Goal: Task Accomplishment & Management: Use online tool/utility

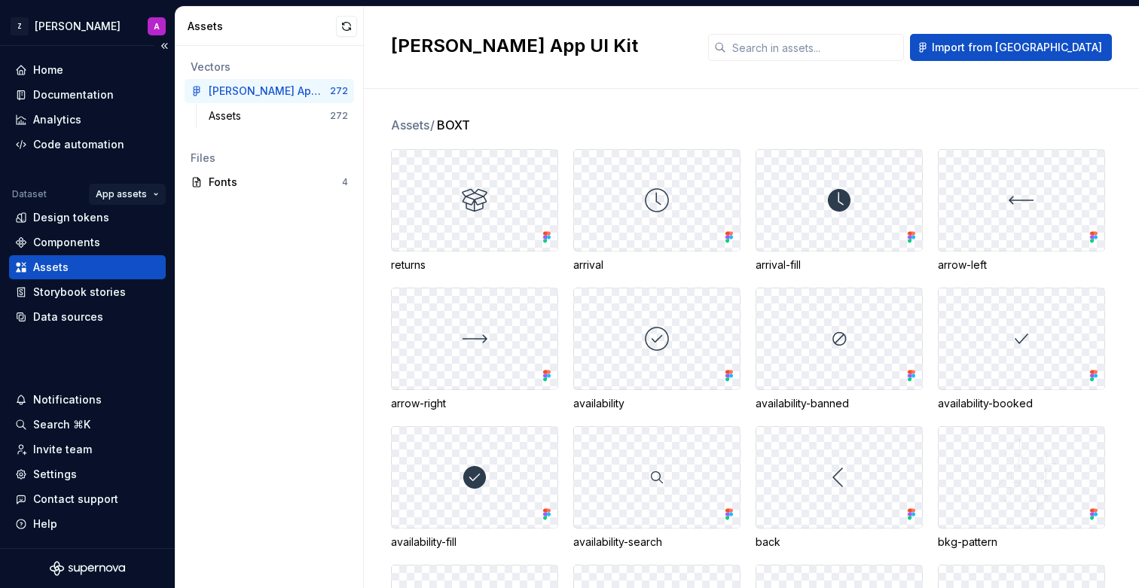
click at [151, 200] on html "Z [PERSON_NAME] A Home Documentation Analytics Code automation Dataset App asse…" at bounding box center [569, 294] width 1139 height 588
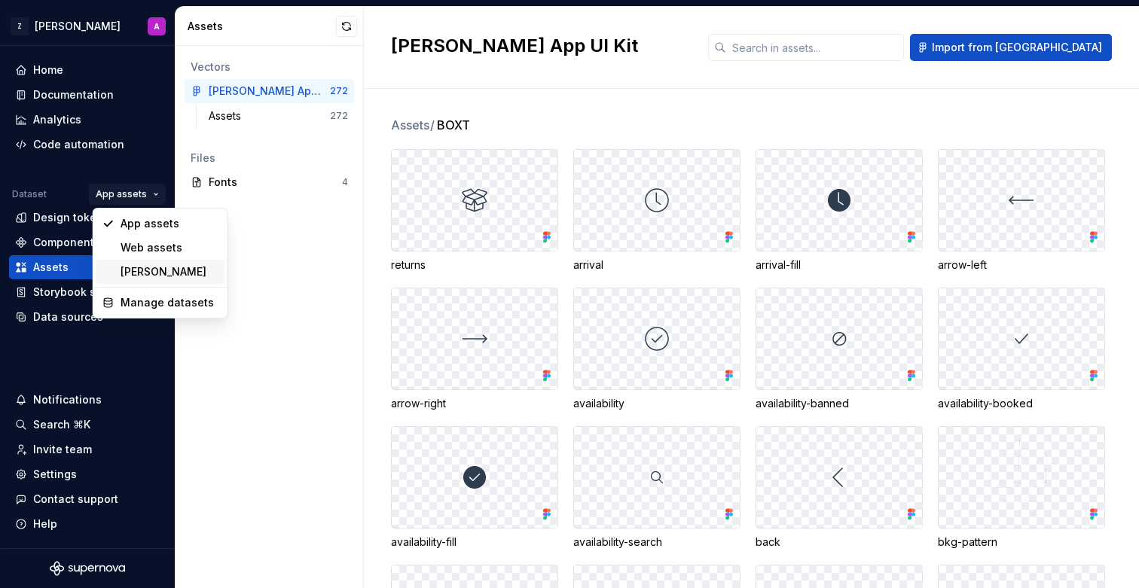
click at [148, 260] on div "[PERSON_NAME]" at bounding box center [160, 272] width 128 height 24
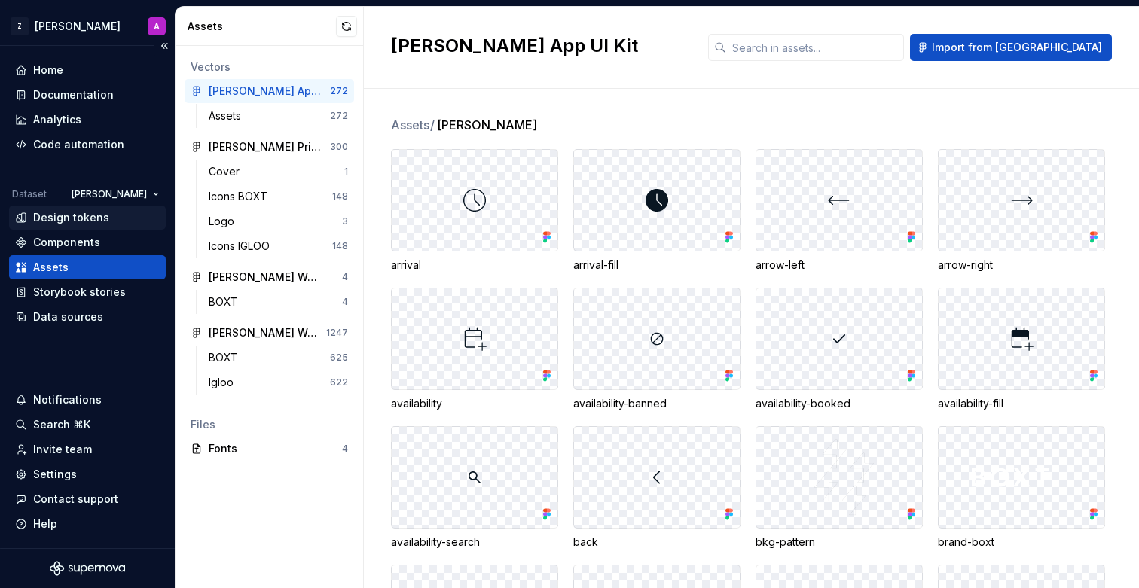
click at [93, 219] on div "Design tokens" at bounding box center [71, 217] width 76 height 15
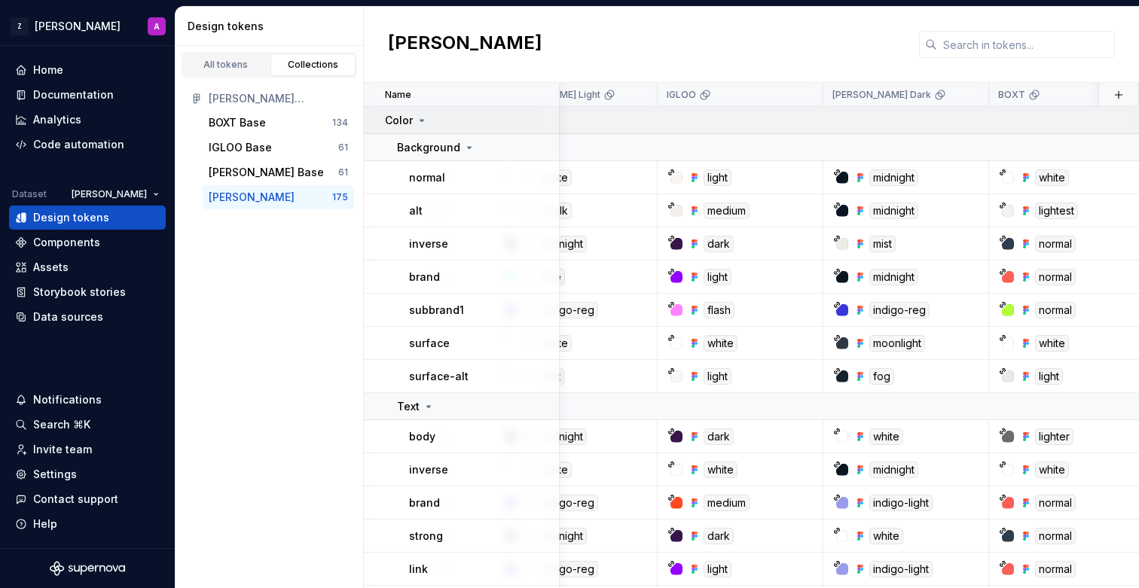
scroll to position [0, 331]
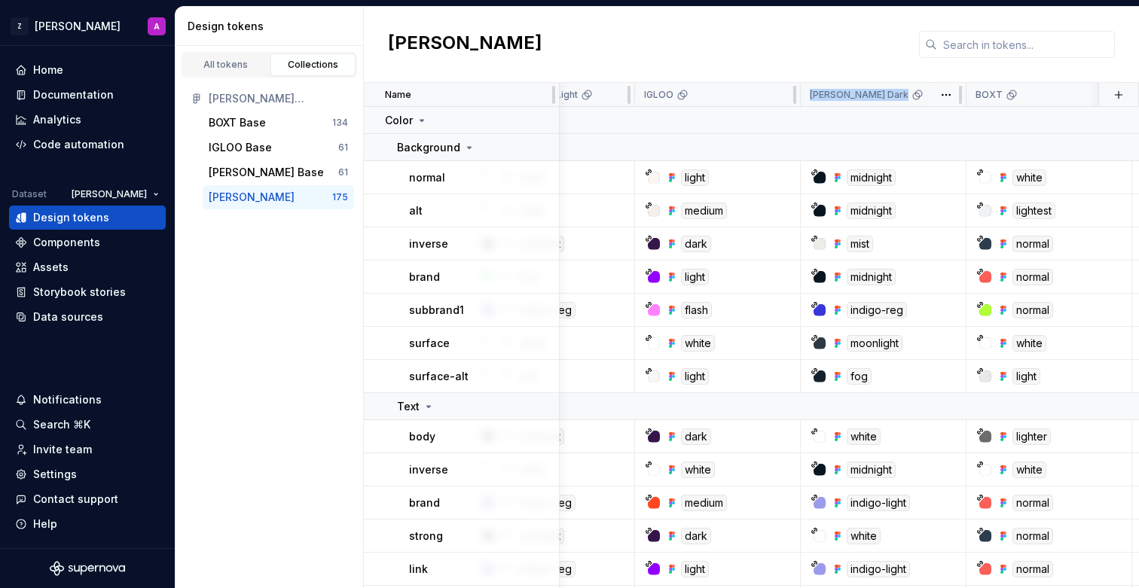
drag, startPoint x: 700, startPoint y: 93, endPoint x: 876, endPoint y: 90, distance: 176.3
click at [876, 90] on tr "Name Value Syntax: Web [PERSON_NAME] Light IGLOO [PERSON_NAME] Dark BOXT Collec…" at bounding box center [766, 95] width 1469 height 24
click at [876, 93] on div "[PERSON_NAME] Dark" at bounding box center [883, 95] width 147 height 12
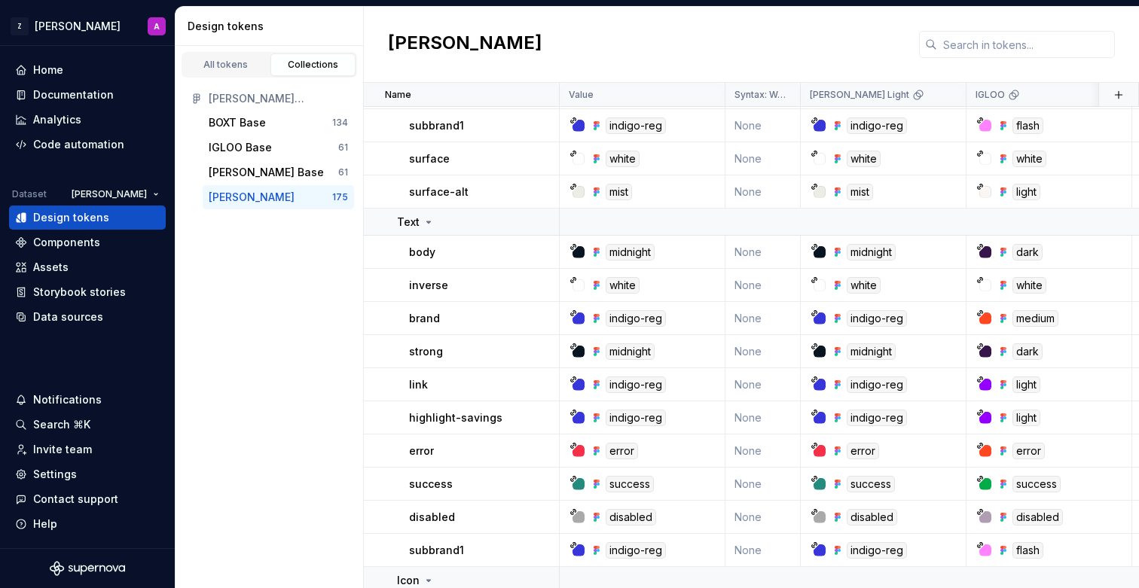
scroll to position [0, 0]
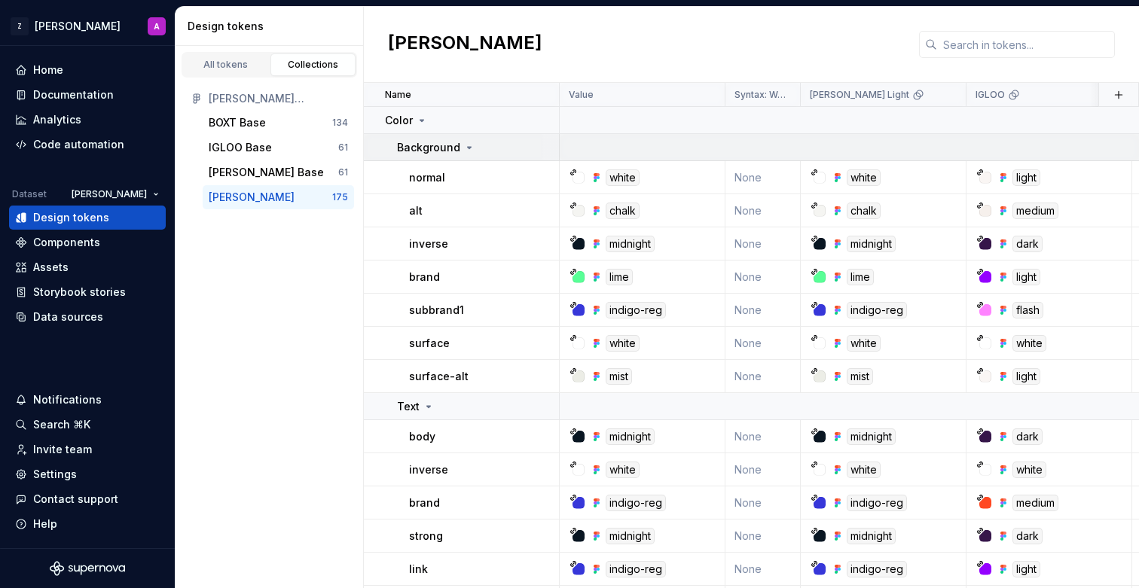
click at [465, 145] on icon at bounding box center [469, 148] width 12 height 12
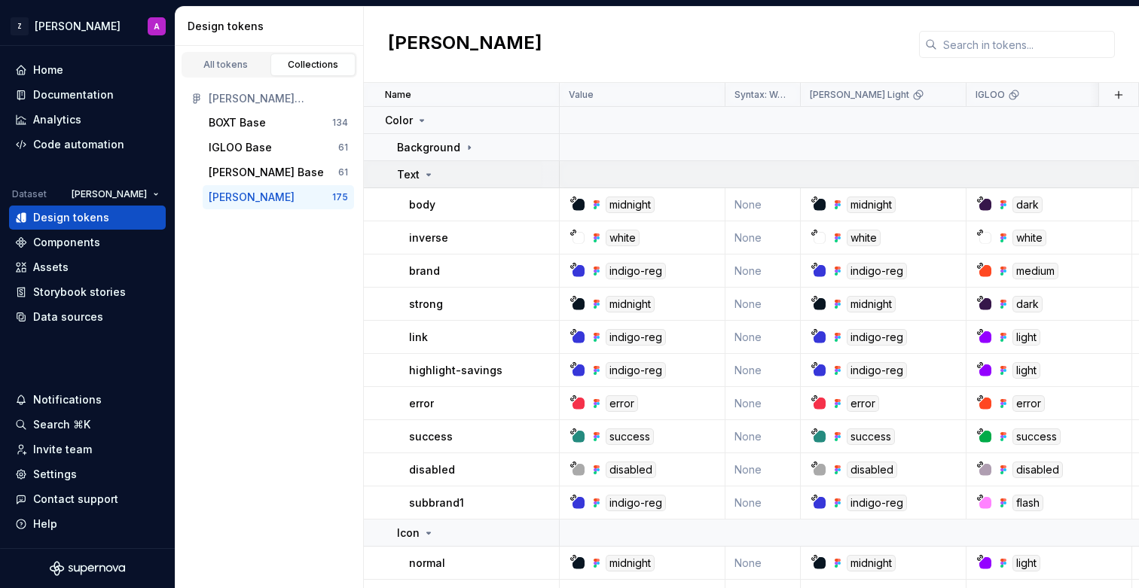
click at [425, 173] on icon at bounding box center [429, 175] width 12 height 12
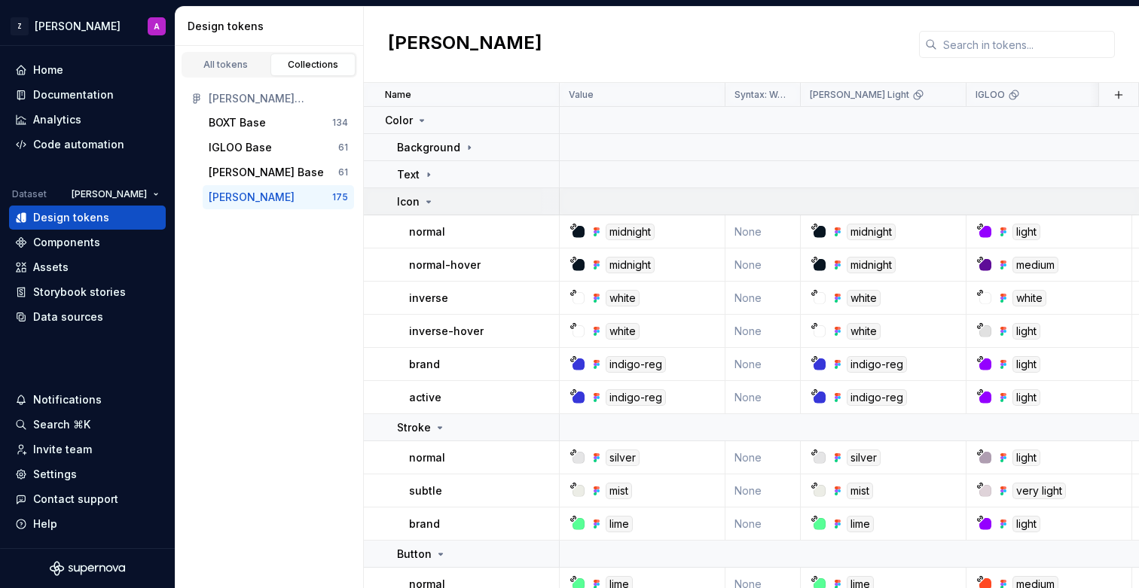
click at [426, 196] on icon at bounding box center [429, 202] width 12 height 12
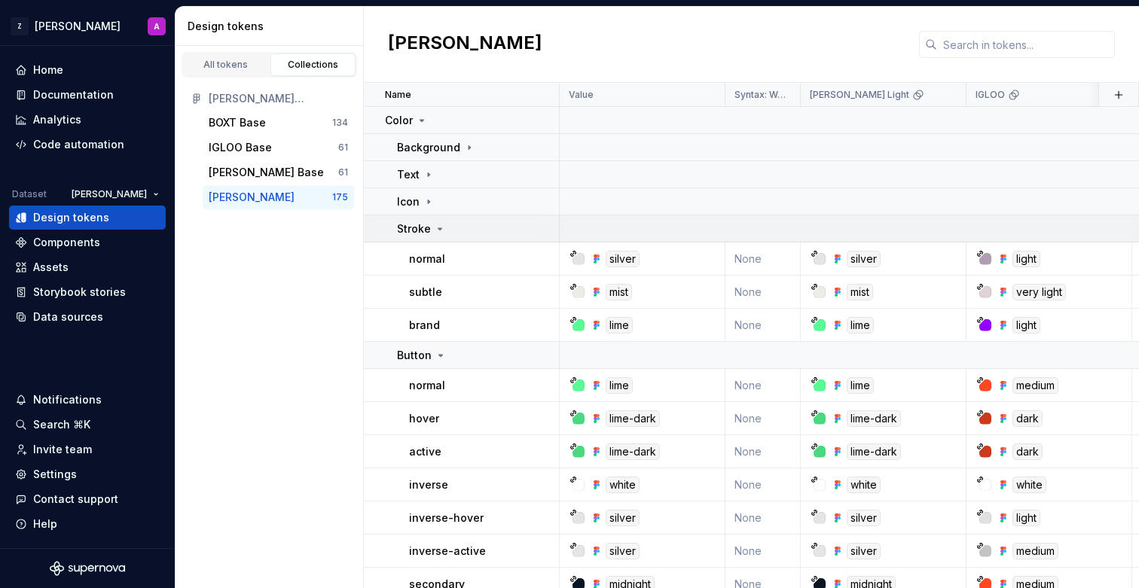
click at [434, 224] on icon at bounding box center [440, 229] width 12 height 12
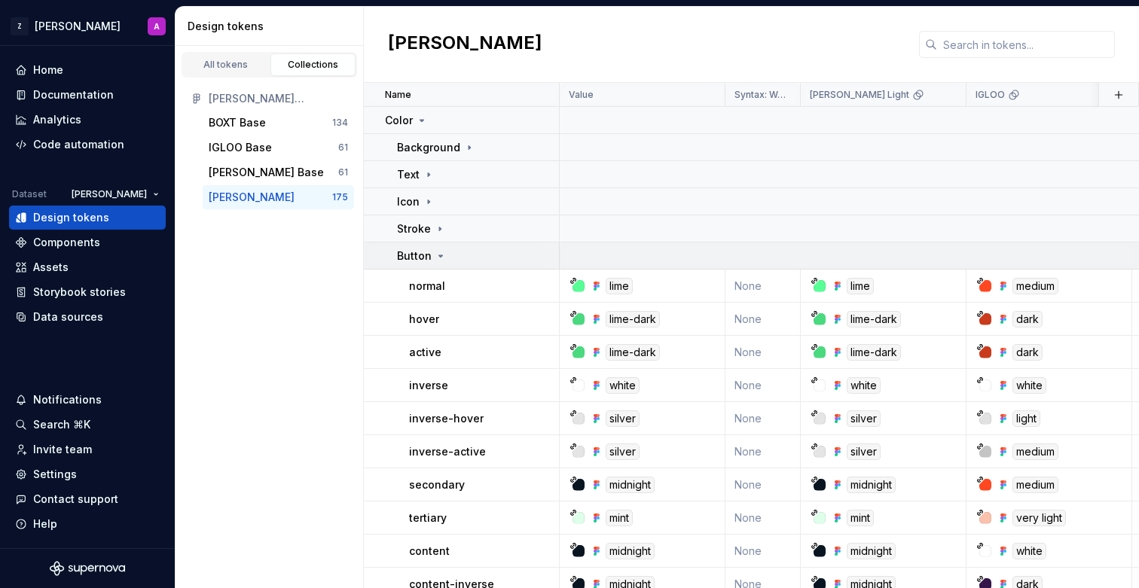
click at [437, 255] on icon at bounding box center [441, 256] width 12 height 12
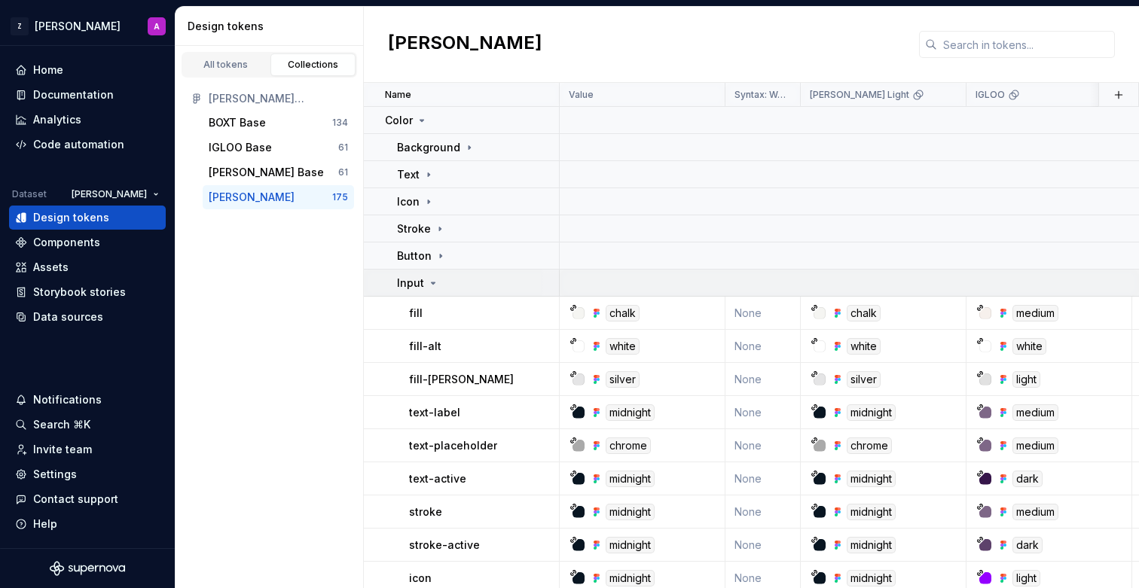
click at [435, 283] on icon at bounding box center [433, 283] width 12 height 12
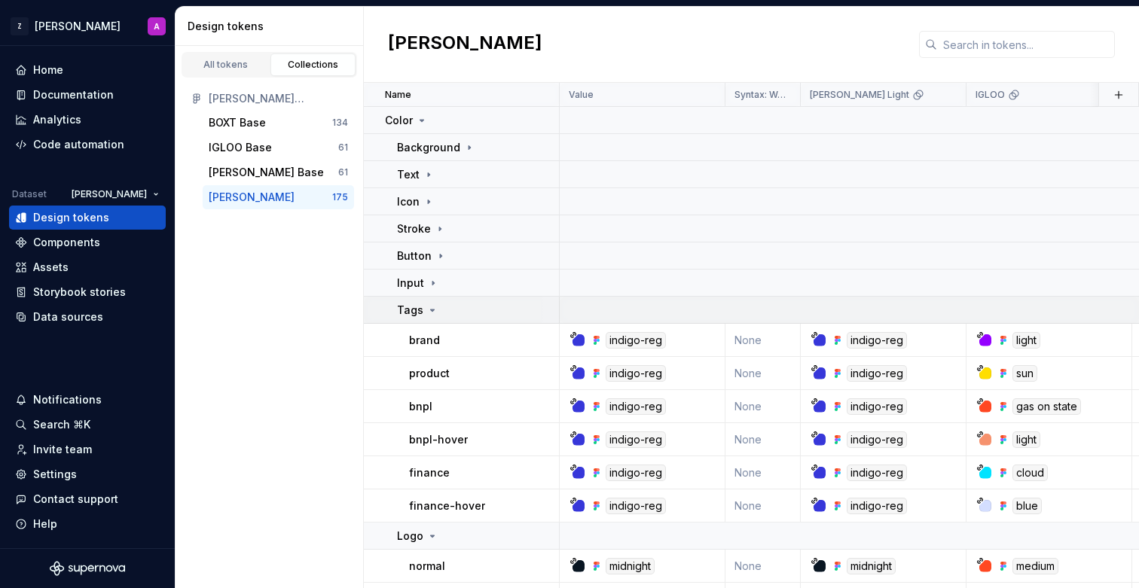
click at [432, 310] on icon at bounding box center [432, 310] width 12 height 12
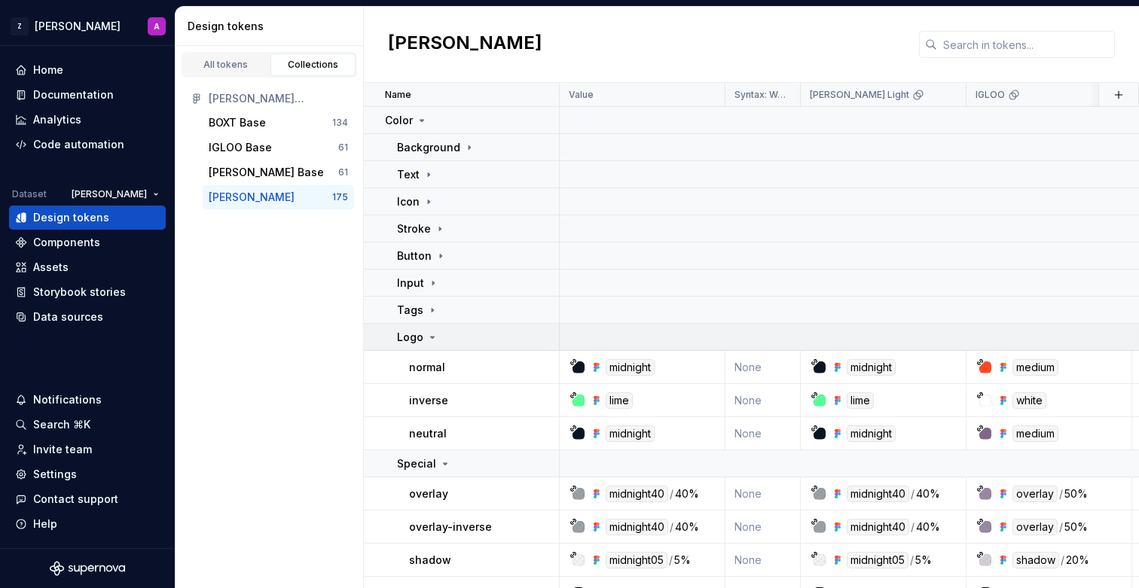
click at [435, 335] on icon at bounding box center [432, 337] width 12 height 12
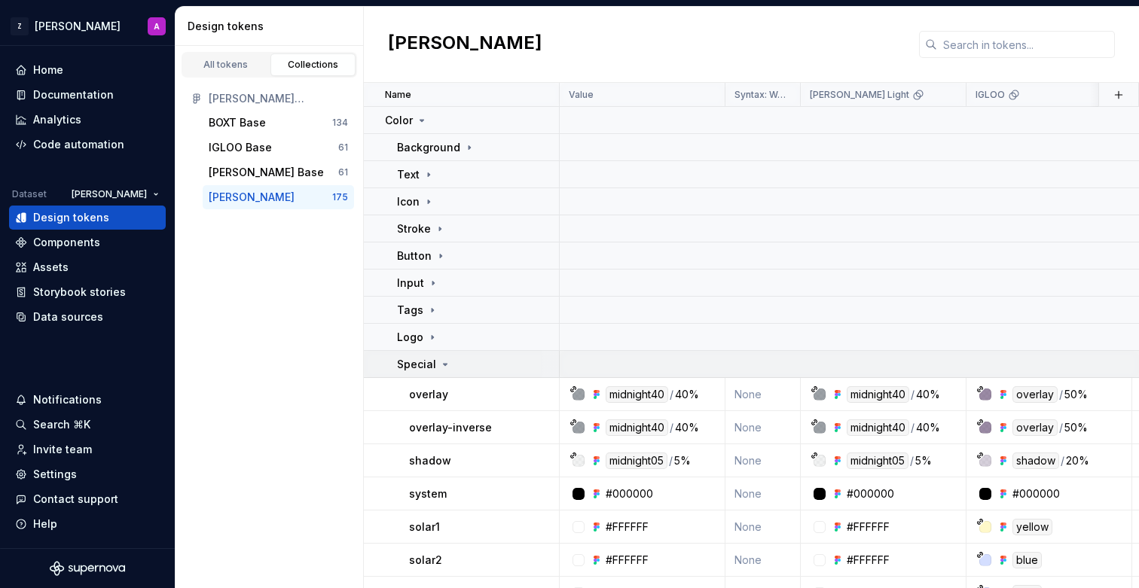
click at [436, 357] on div "Special" at bounding box center [424, 364] width 54 height 15
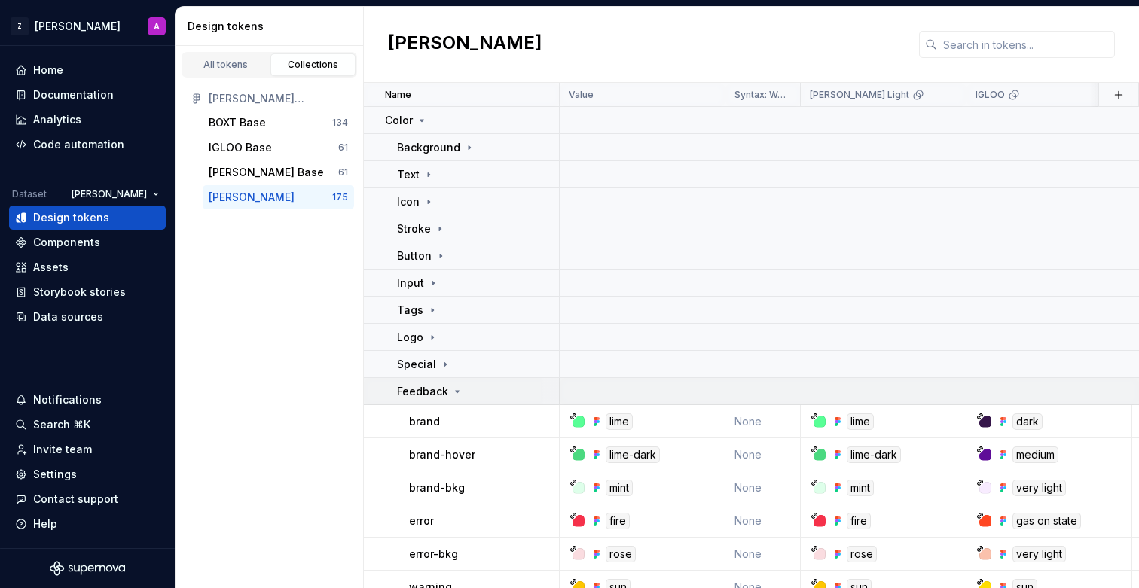
click at [453, 389] on icon at bounding box center [457, 392] width 12 height 12
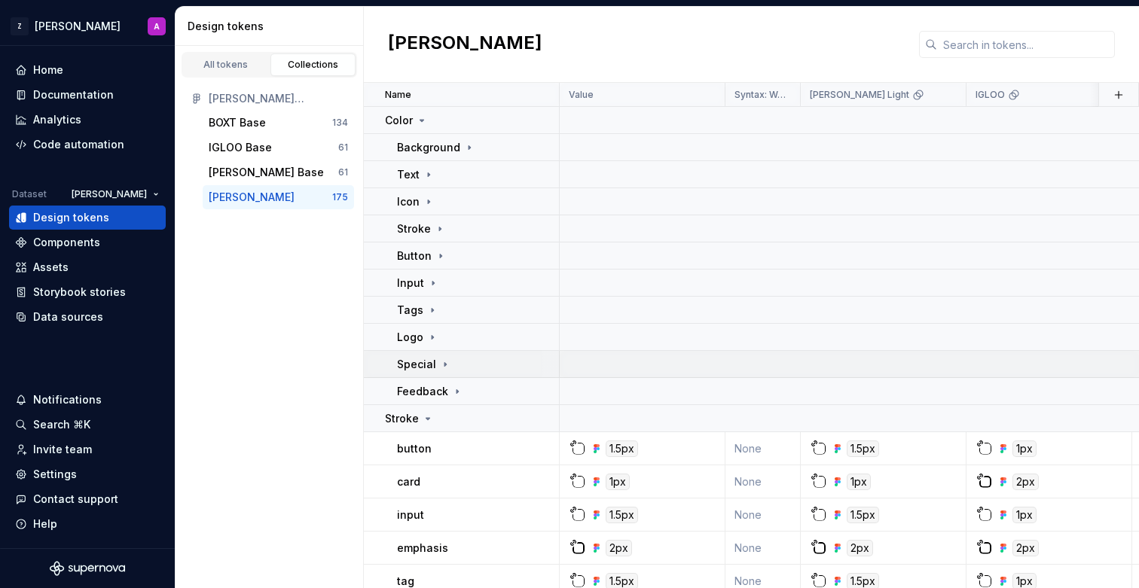
drag, startPoint x: 453, startPoint y: 386, endPoint x: 443, endPoint y: 377, distance: 13.8
click at [453, 386] on icon at bounding box center [457, 392] width 12 height 12
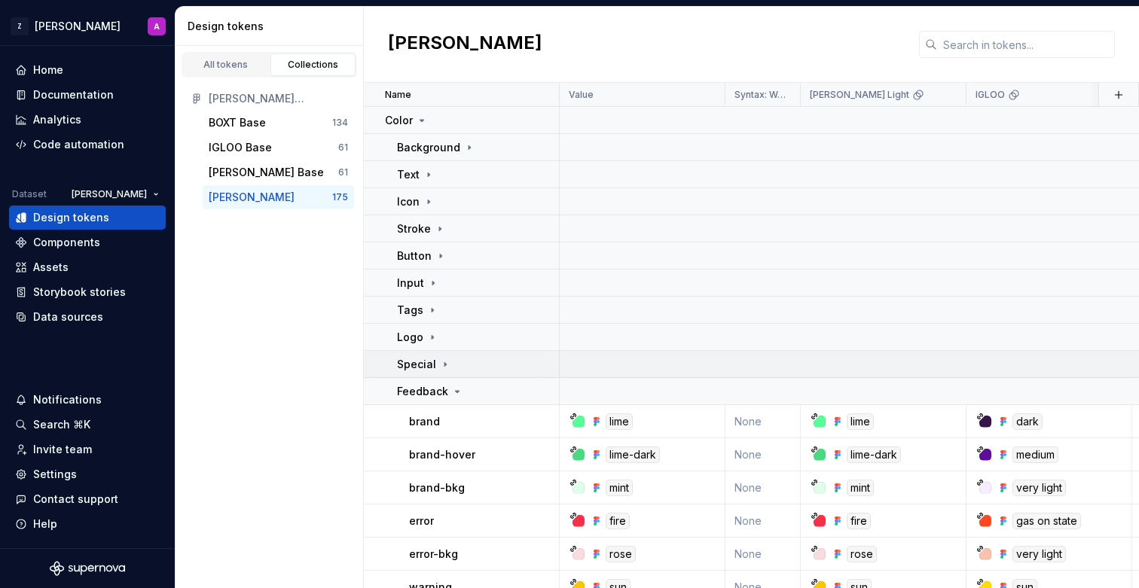
click at [439, 365] on icon at bounding box center [445, 365] width 12 height 12
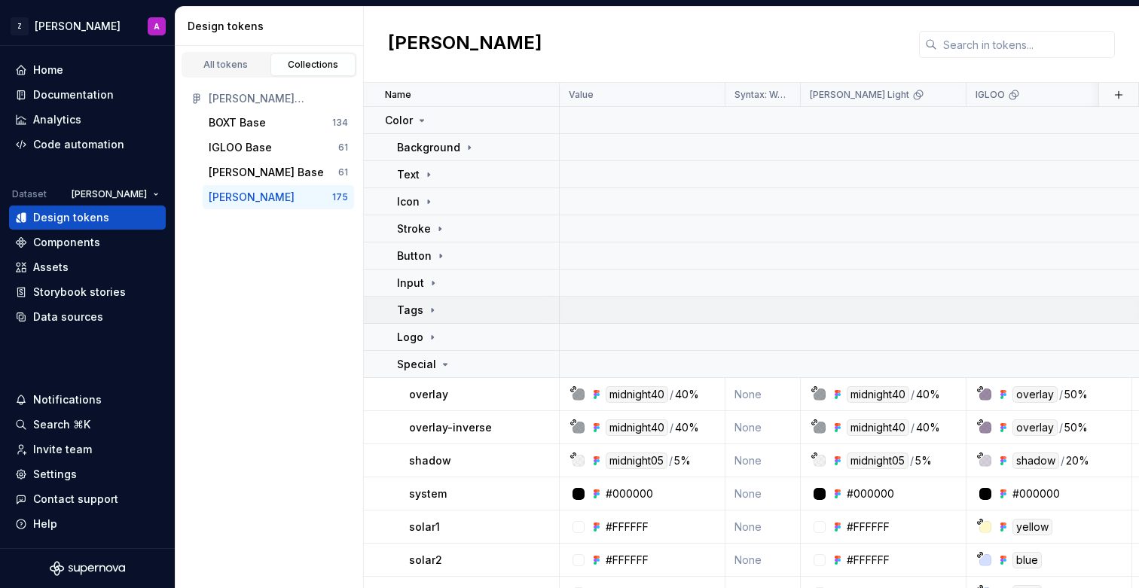
drag, startPoint x: 435, startPoint y: 335, endPoint x: 433, endPoint y: 318, distance: 17.4
click at [435, 334] on icon at bounding box center [432, 337] width 12 height 12
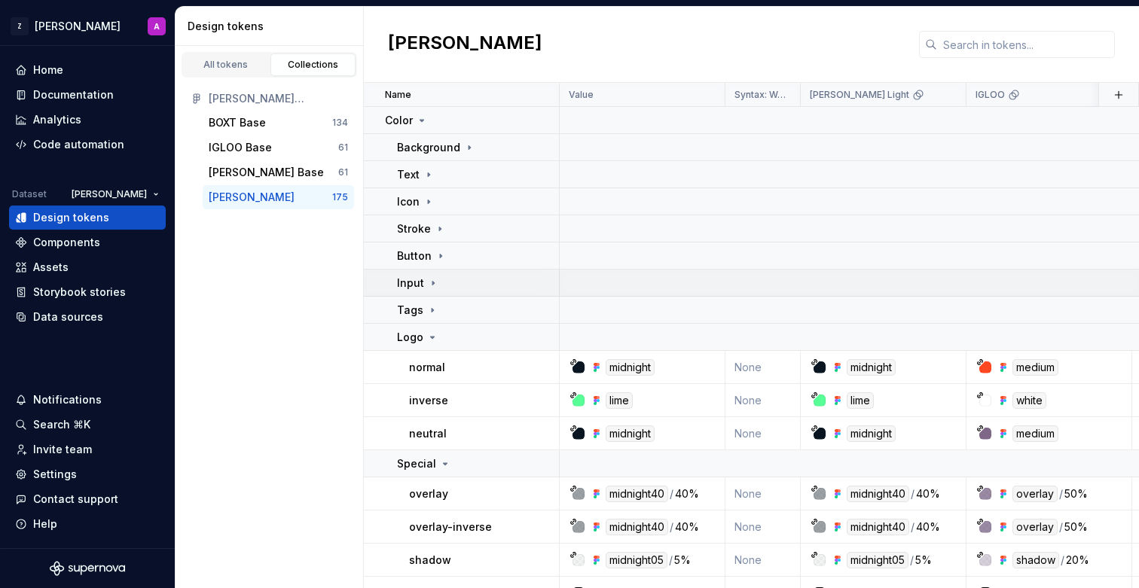
drag, startPoint x: 434, startPoint y: 310, endPoint x: 434, endPoint y: 295, distance: 15.1
click at [434, 310] on icon at bounding box center [432, 310] width 12 height 12
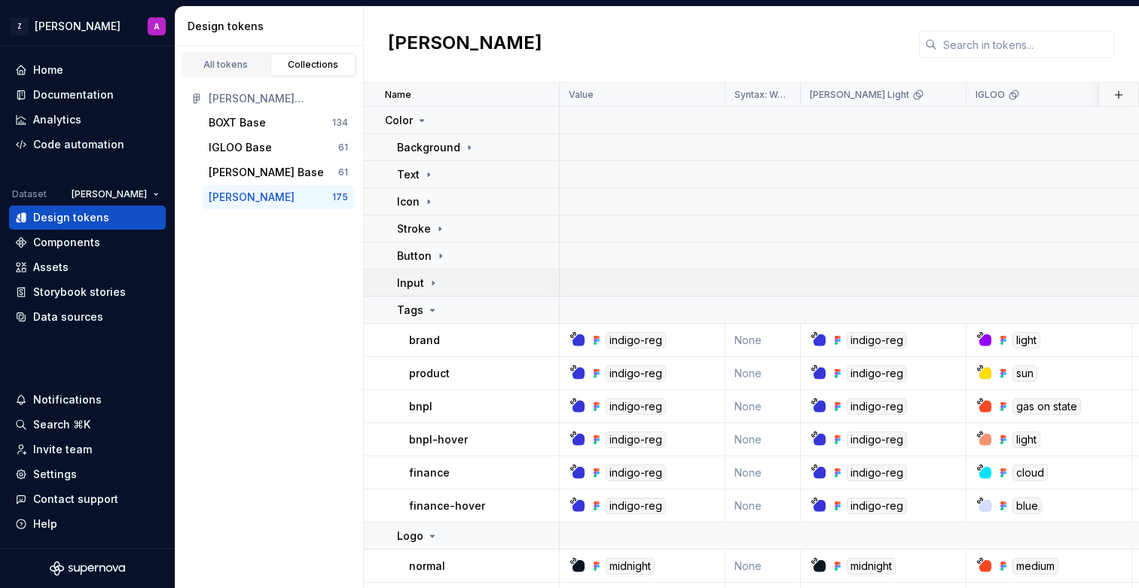
drag, startPoint x: 434, startPoint y: 285, endPoint x: 434, endPoint y: 277, distance: 8.3
click at [434, 282] on icon at bounding box center [433, 283] width 12 height 12
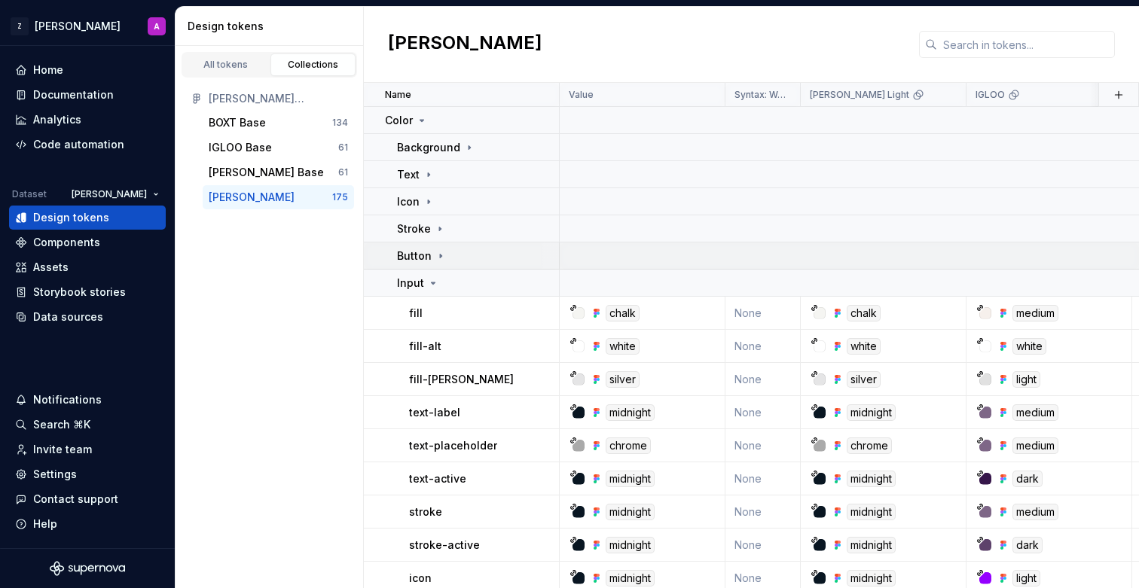
drag, startPoint x: 435, startPoint y: 259, endPoint x: 435, endPoint y: 248, distance: 11.3
click at [435, 258] on icon at bounding box center [441, 256] width 12 height 12
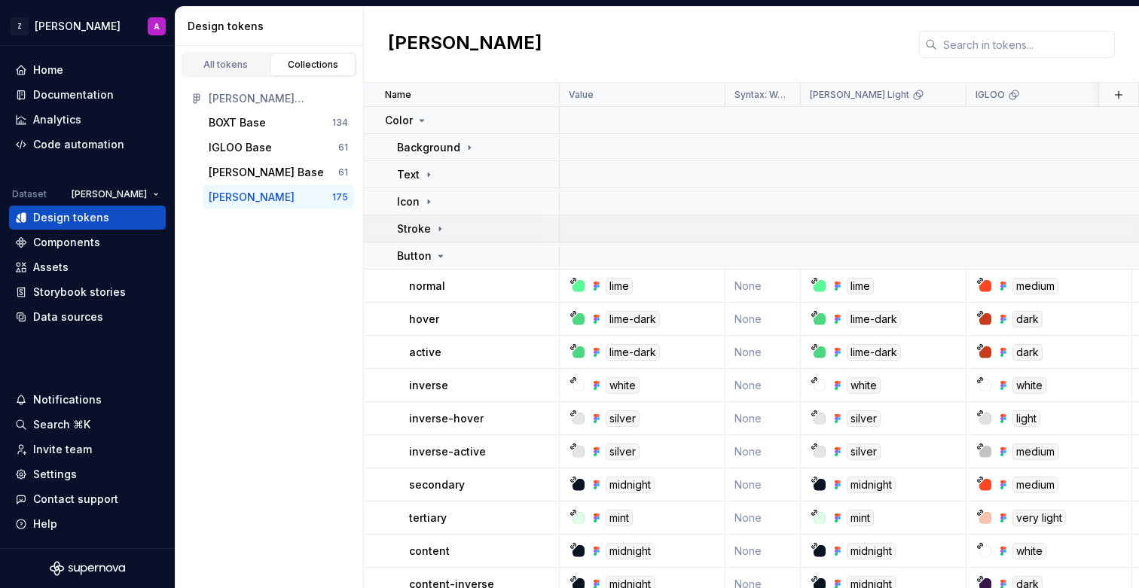
click at [442, 225] on icon at bounding box center [440, 229] width 12 height 12
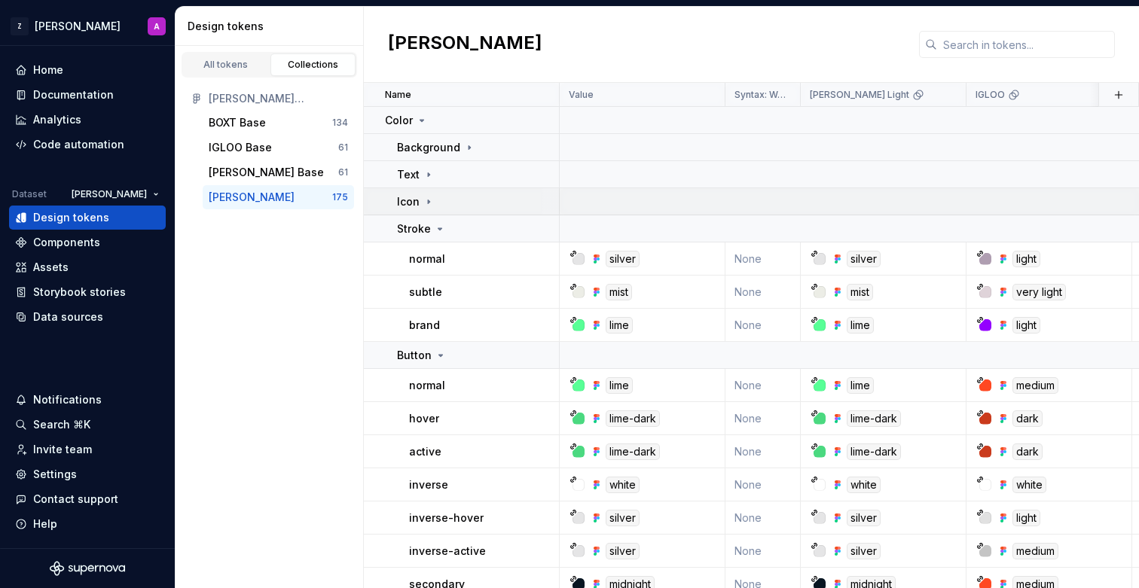
drag, startPoint x: 428, startPoint y: 201, endPoint x: 429, endPoint y: 191, distance: 9.9
click at [429, 198] on icon at bounding box center [429, 202] width 12 height 12
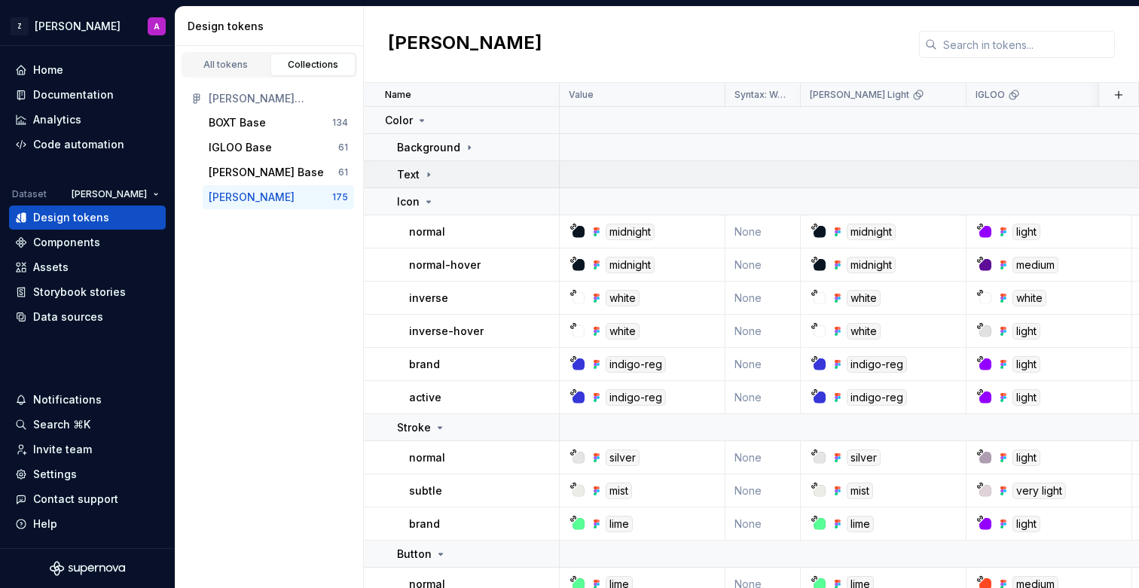
drag, startPoint x: 431, startPoint y: 170, endPoint x: 437, endPoint y: 164, distance: 8.5
click at [431, 169] on icon at bounding box center [429, 175] width 12 height 12
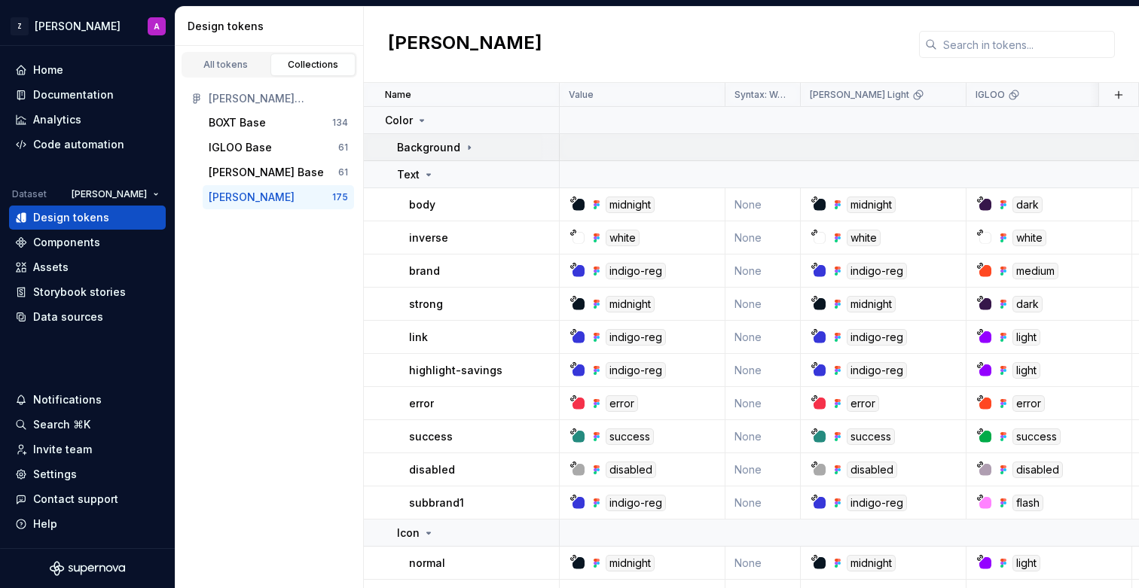
drag, startPoint x: 460, startPoint y: 151, endPoint x: 453, endPoint y: 145, distance: 9.1
click at [463, 151] on icon at bounding box center [469, 148] width 12 height 12
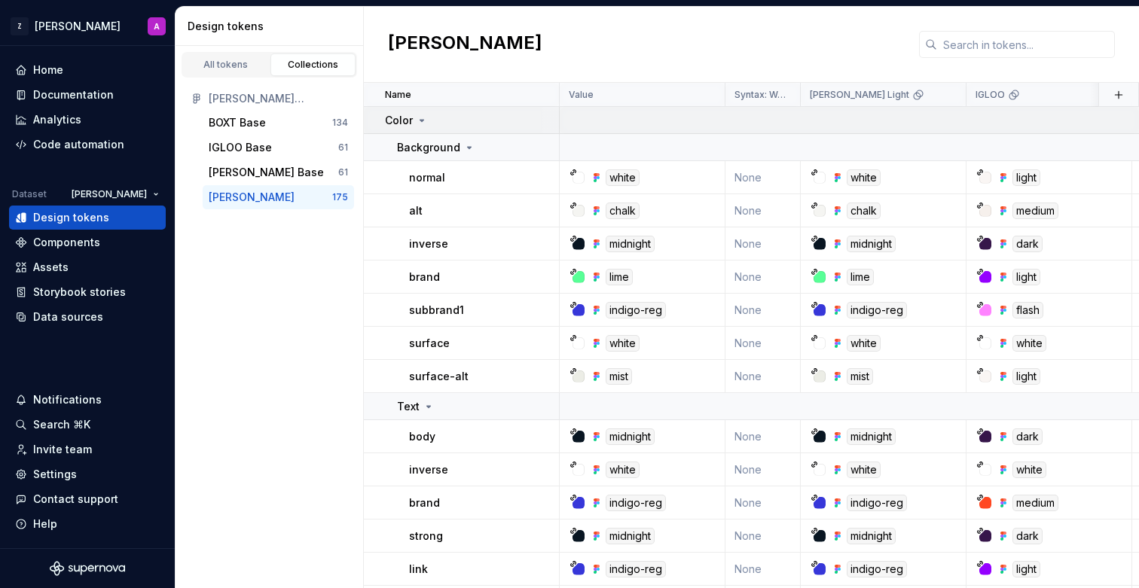
click at [425, 118] on icon at bounding box center [422, 120] width 12 height 12
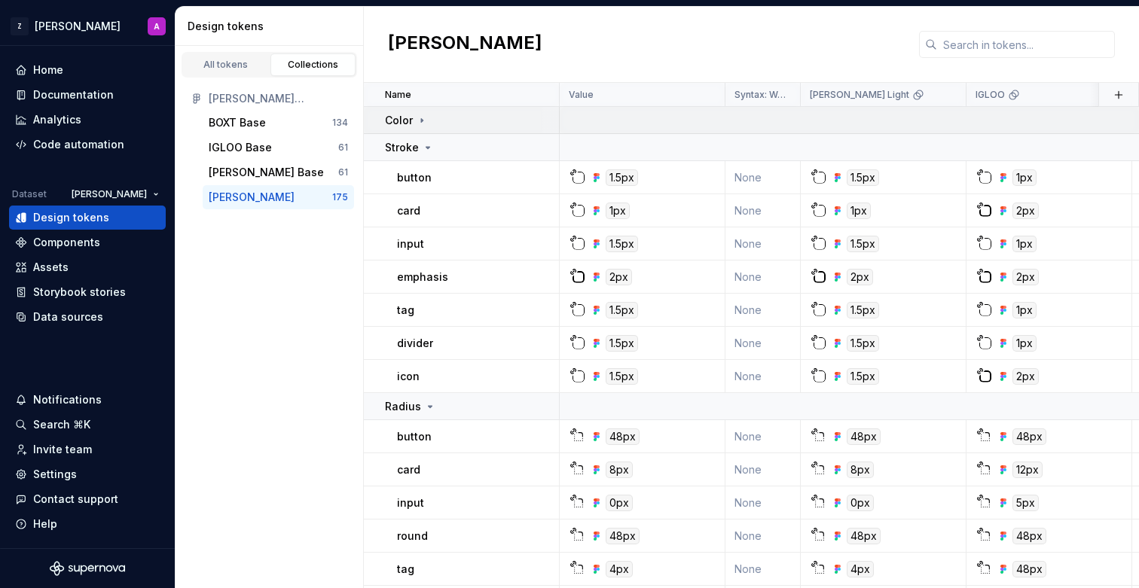
click at [425, 118] on icon at bounding box center [422, 120] width 12 height 12
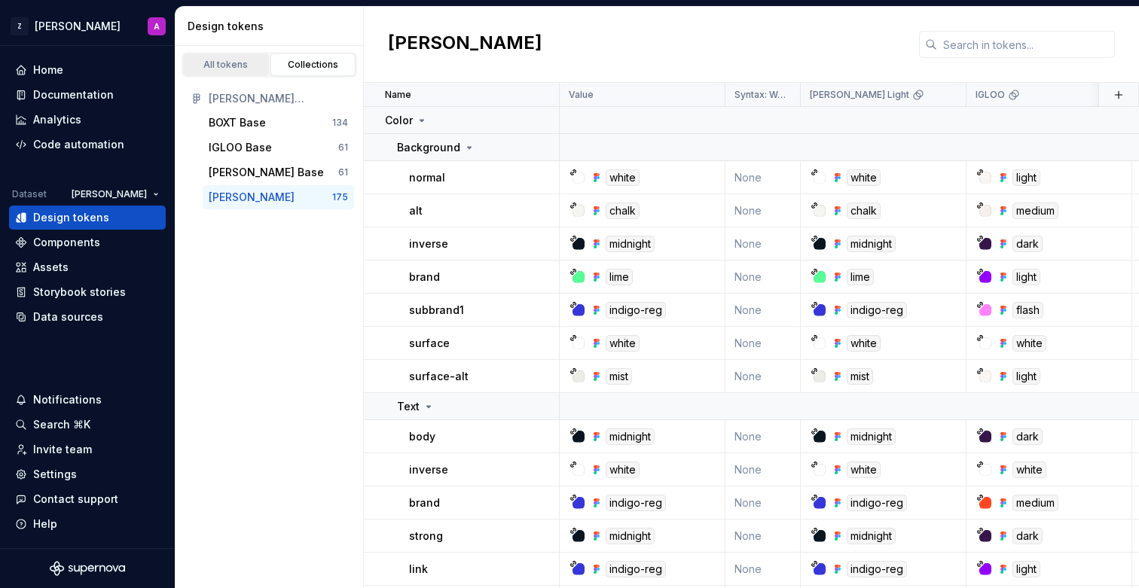
click at [235, 61] on div "All tokens" at bounding box center [225, 65] width 75 height 12
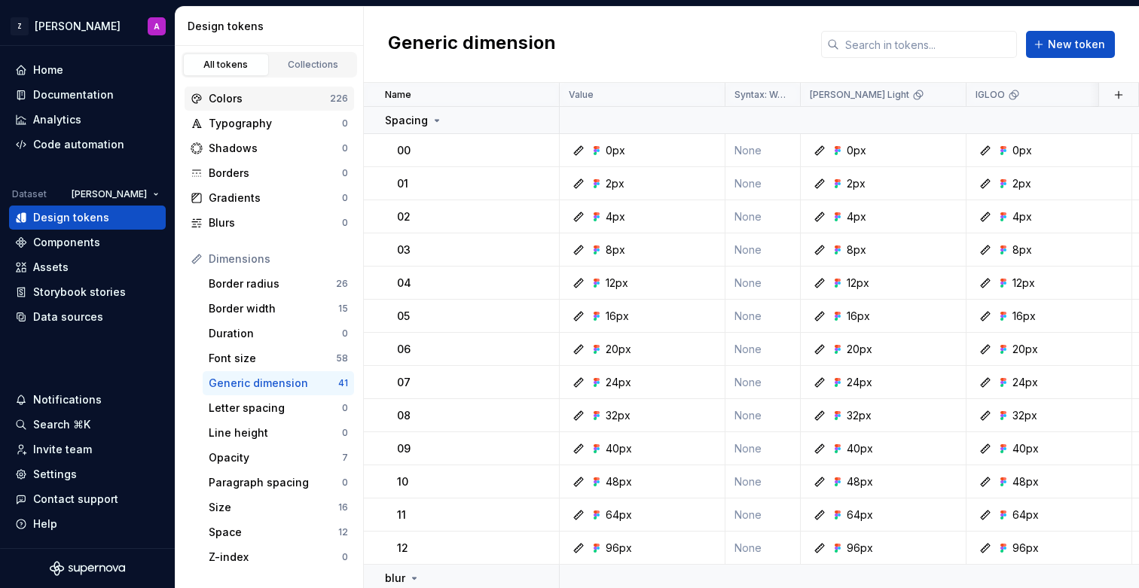
click at [269, 102] on div "Colors" at bounding box center [269, 98] width 121 height 15
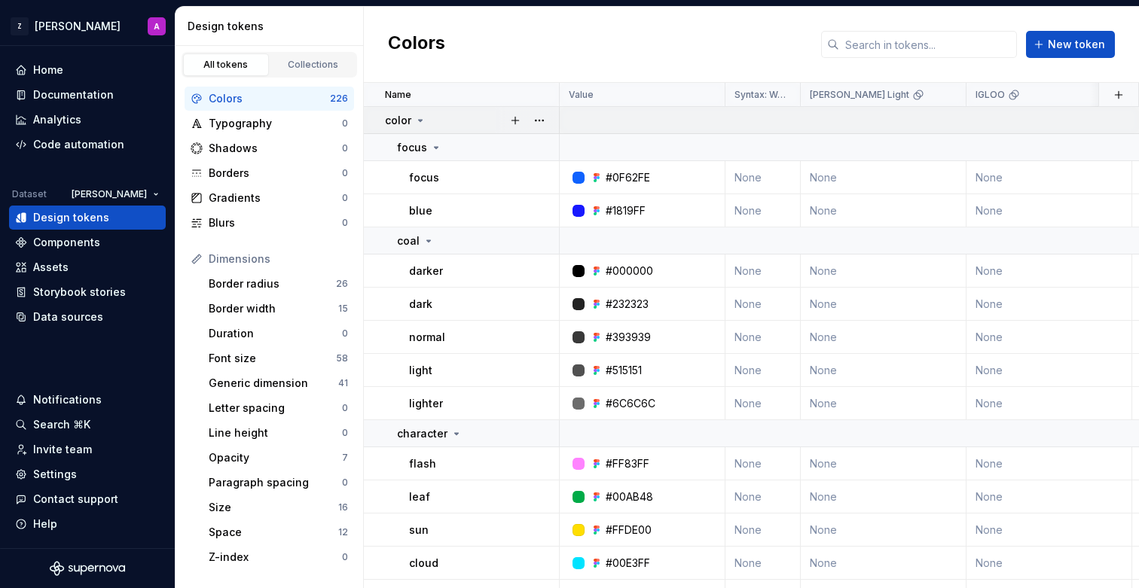
click at [420, 118] on icon at bounding box center [420, 120] width 12 height 12
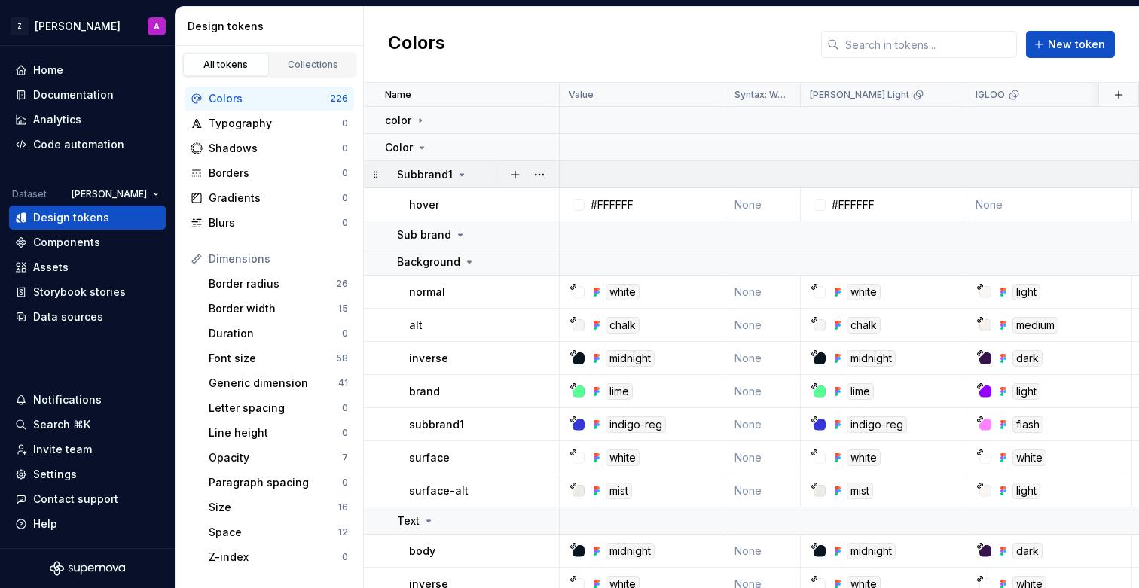
click at [464, 171] on icon at bounding box center [462, 175] width 12 height 12
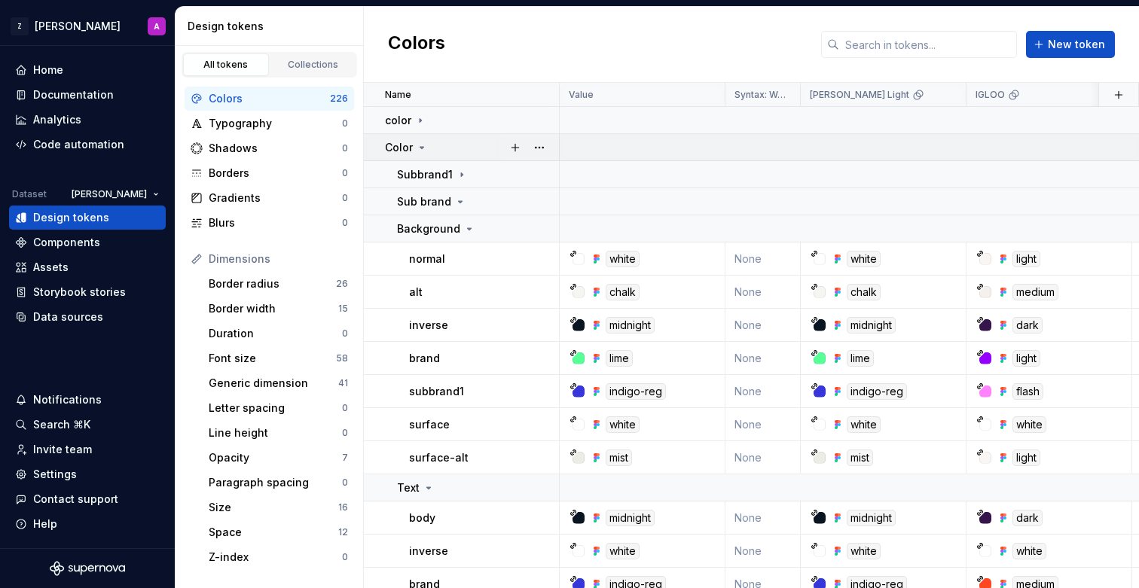
click at [418, 149] on icon at bounding box center [422, 148] width 12 height 12
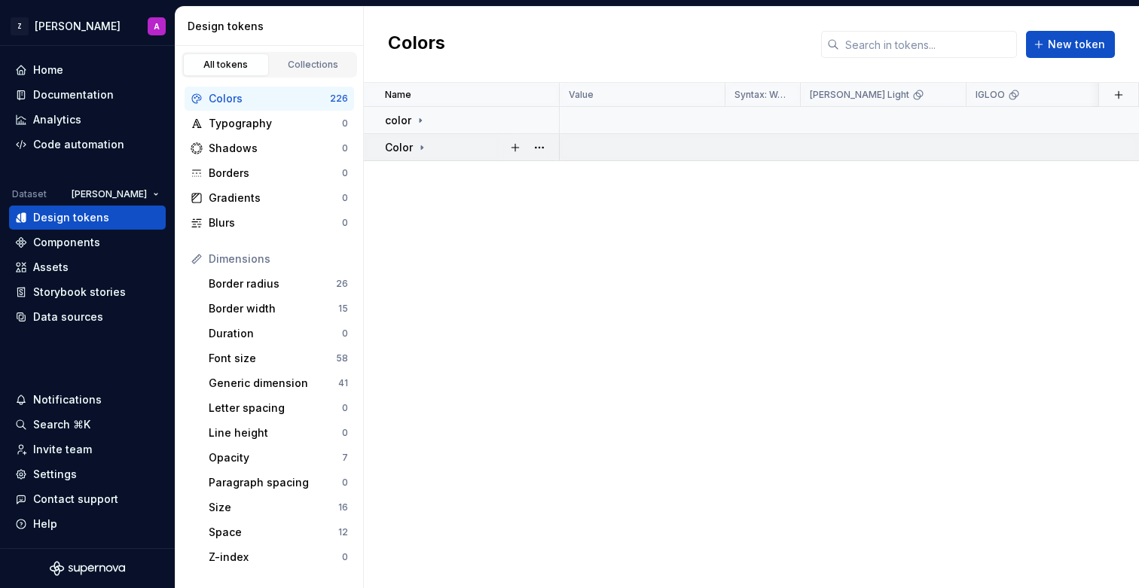
click at [420, 148] on icon at bounding box center [422, 148] width 12 height 12
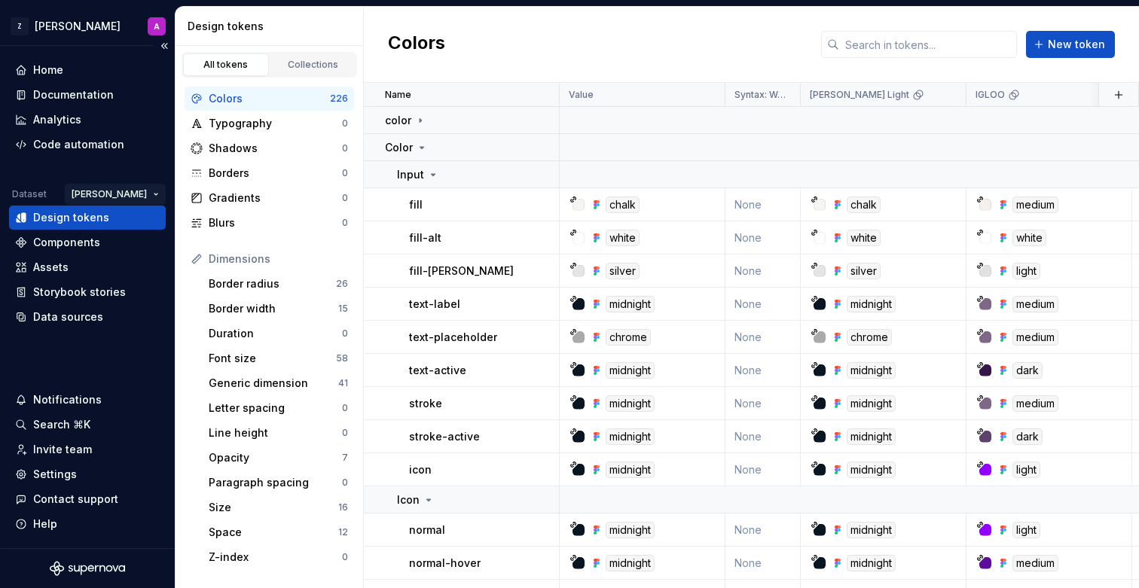
click at [130, 196] on html "Z [PERSON_NAME] A Home Documentation Analytics Code automation Dataset [PERSON_…" at bounding box center [569, 294] width 1139 height 588
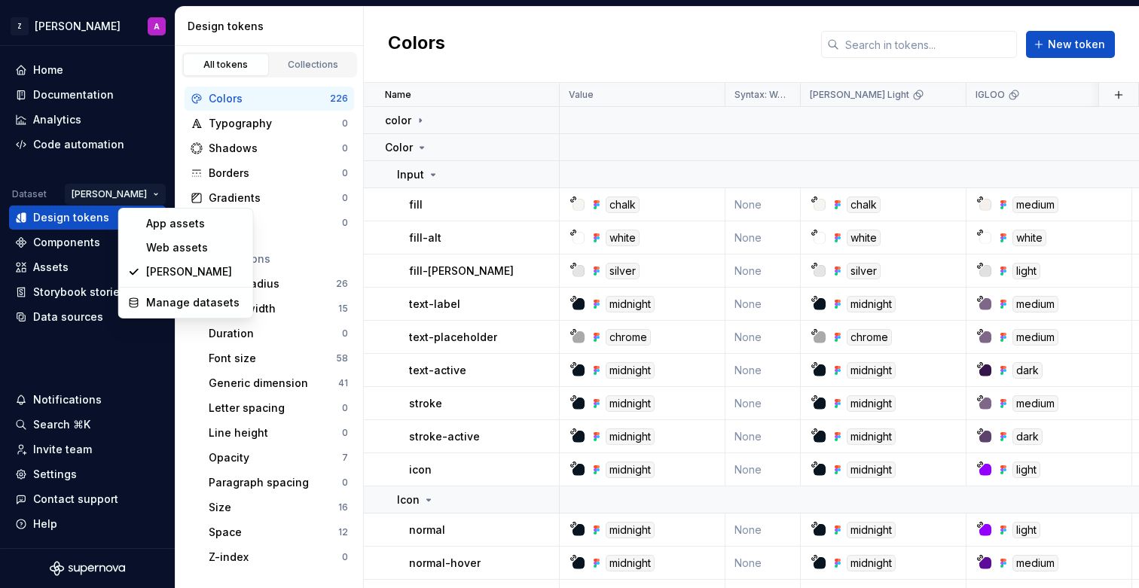
click at [149, 191] on html "Z [PERSON_NAME] A Home Documentation Analytics Code automation Dataset [PERSON_…" at bounding box center [569, 294] width 1139 height 588
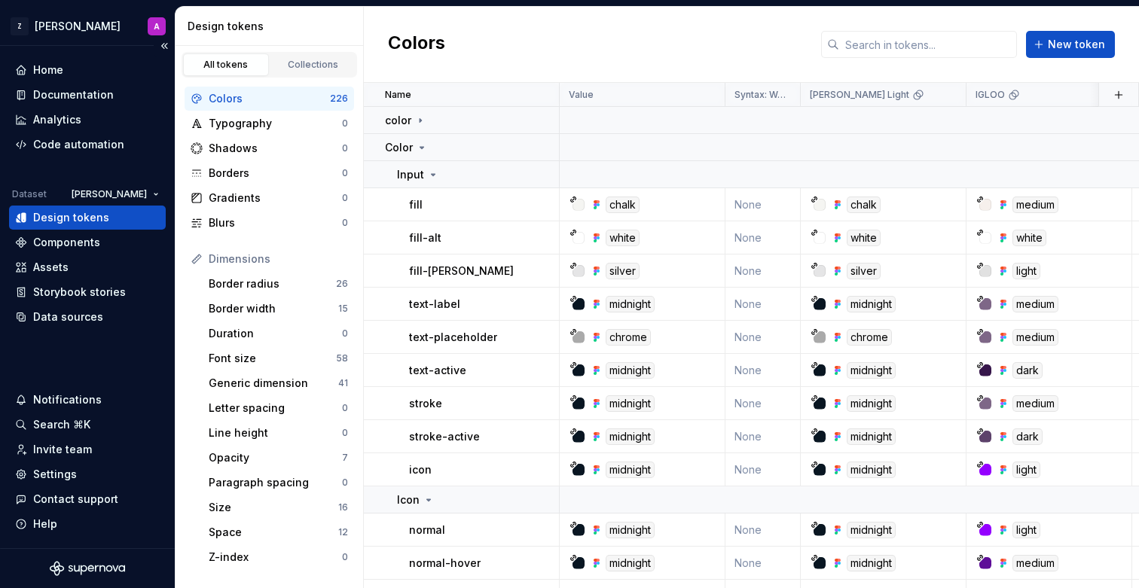
click at [82, 220] on div "Design tokens" at bounding box center [71, 217] width 76 height 15
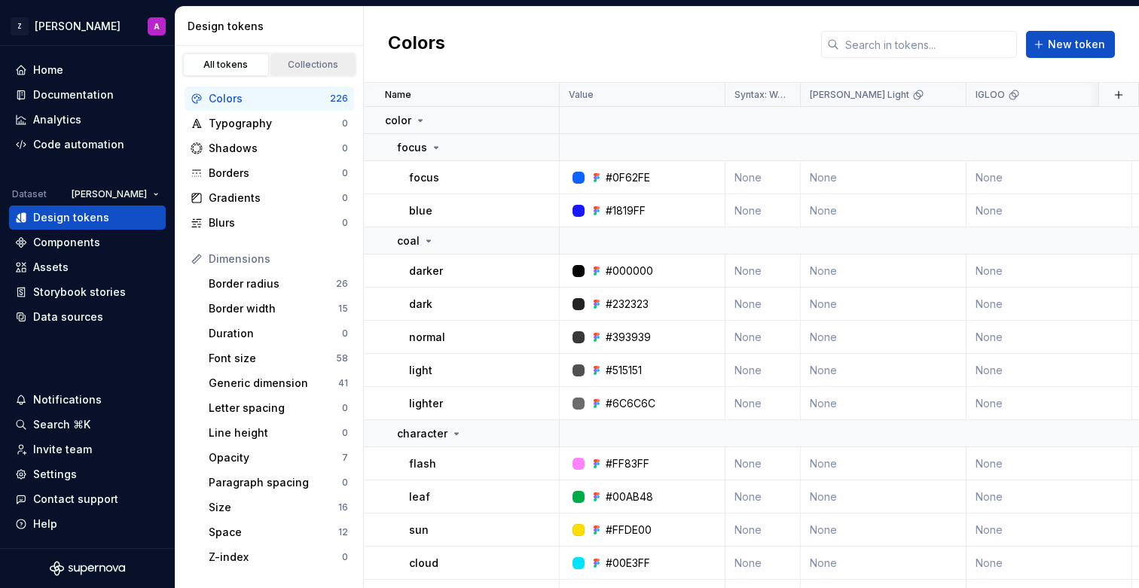
click at [335, 66] on div "Collections" at bounding box center [313, 65] width 75 height 12
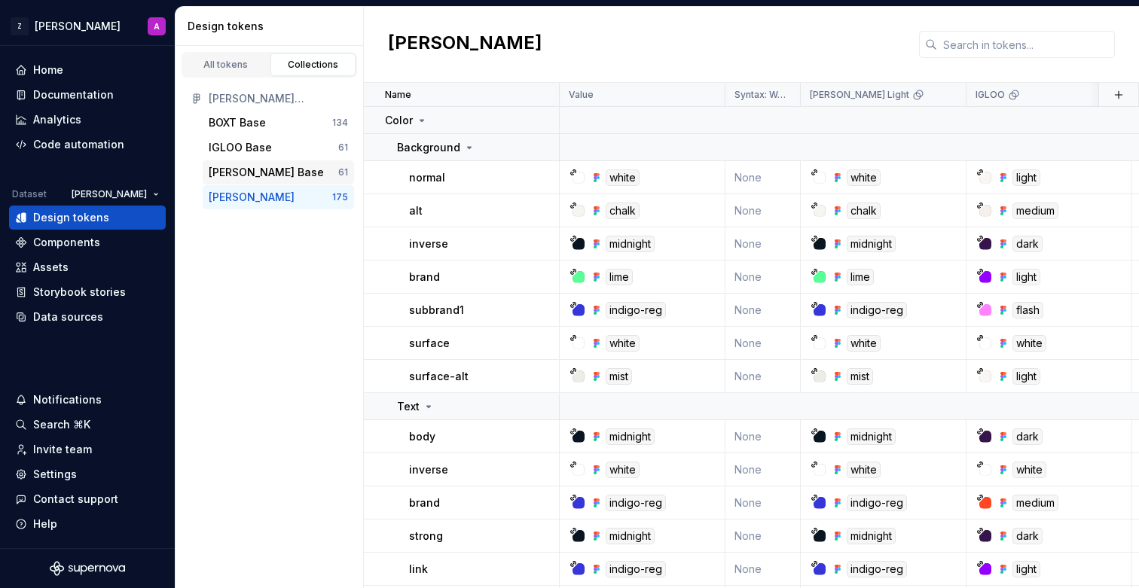
click at [295, 166] on div "[PERSON_NAME] Base" at bounding box center [274, 172] width 130 height 15
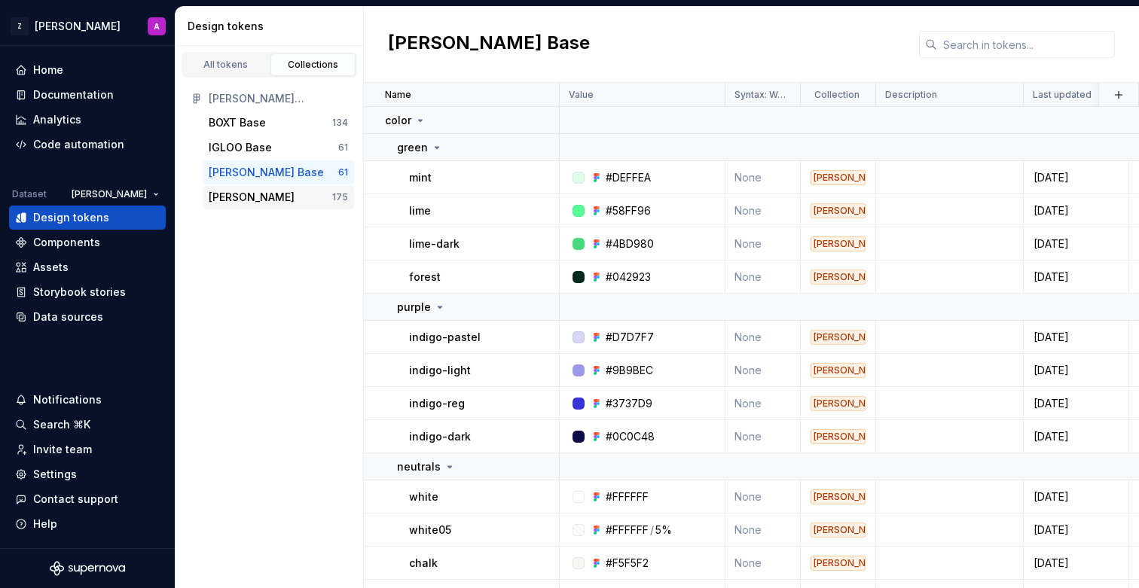
click at [300, 190] on div "[PERSON_NAME]" at bounding box center [271, 197] width 124 height 15
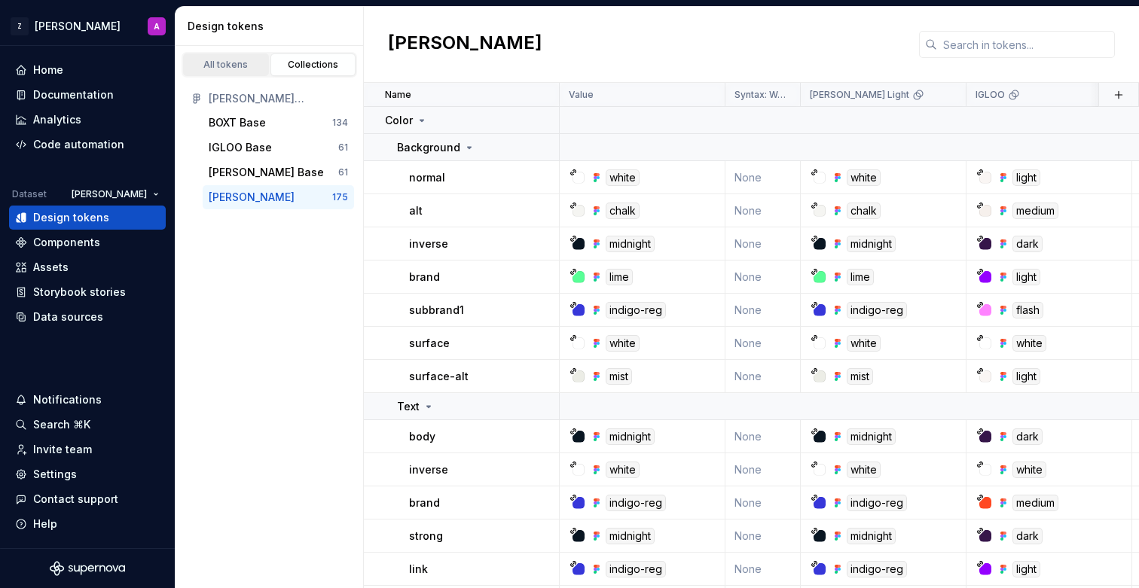
click at [230, 66] on div "All tokens" at bounding box center [225, 65] width 75 height 12
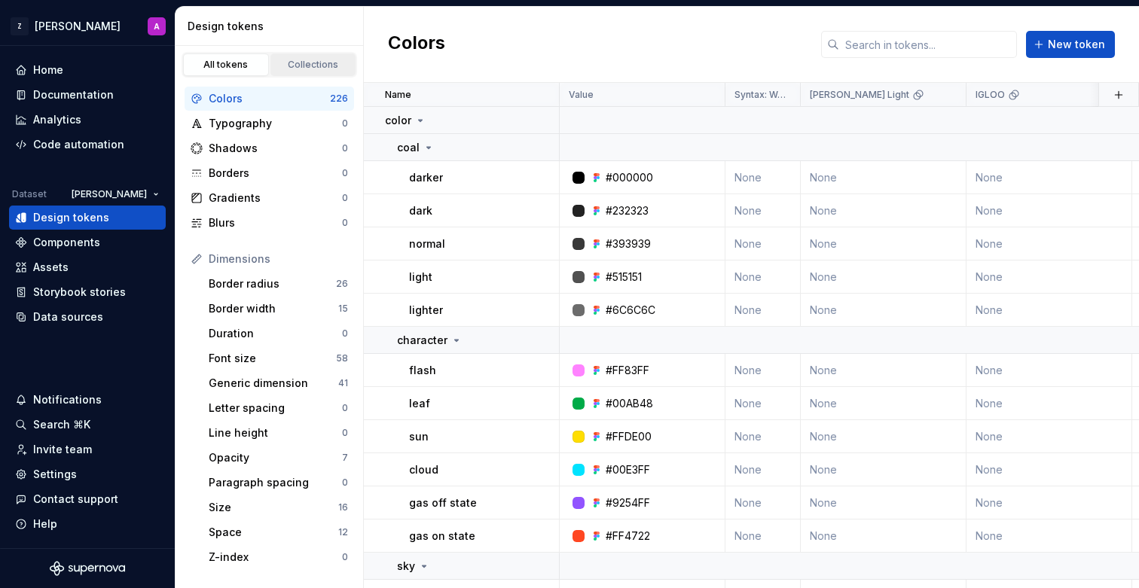
click at [282, 67] on div "Collections" at bounding box center [313, 65] width 75 height 12
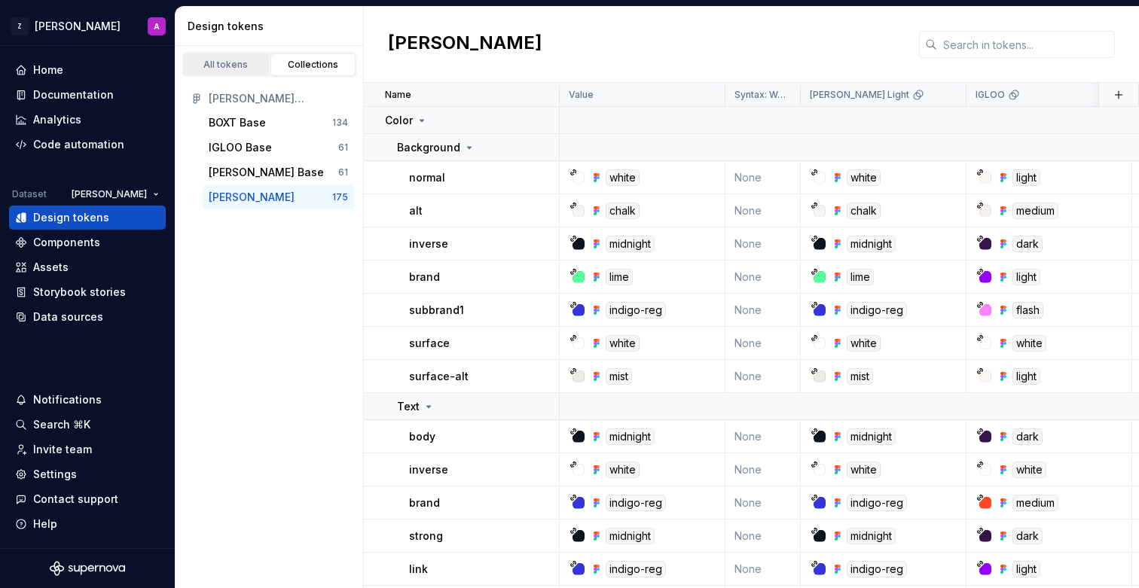
click at [240, 72] on link "All tokens" at bounding box center [226, 64] width 86 height 23
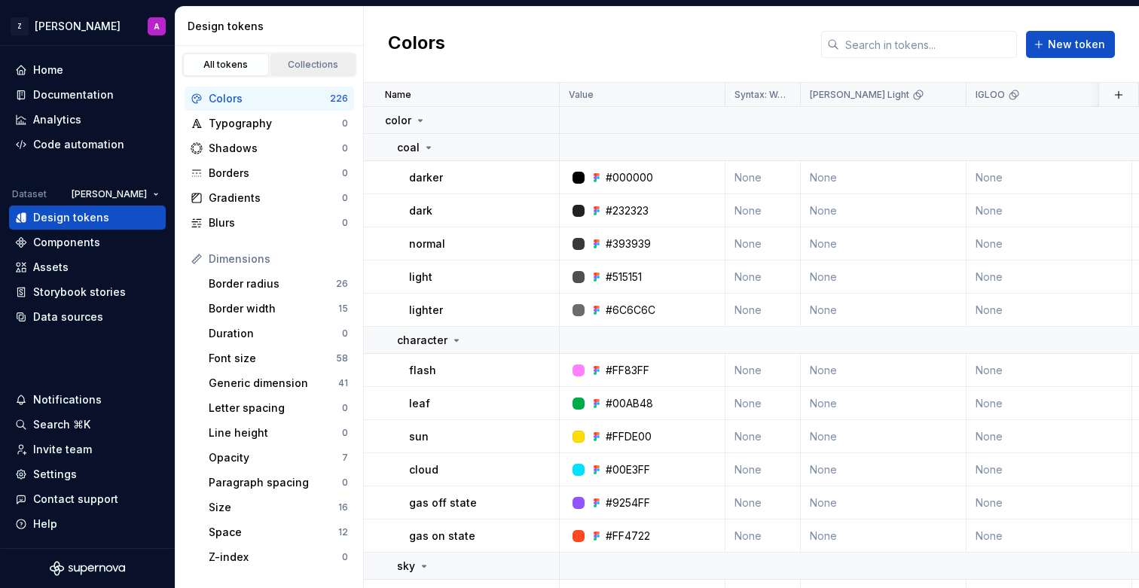
click at [310, 65] on div "Collections" at bounding box center [313, 65] width 75 height 12
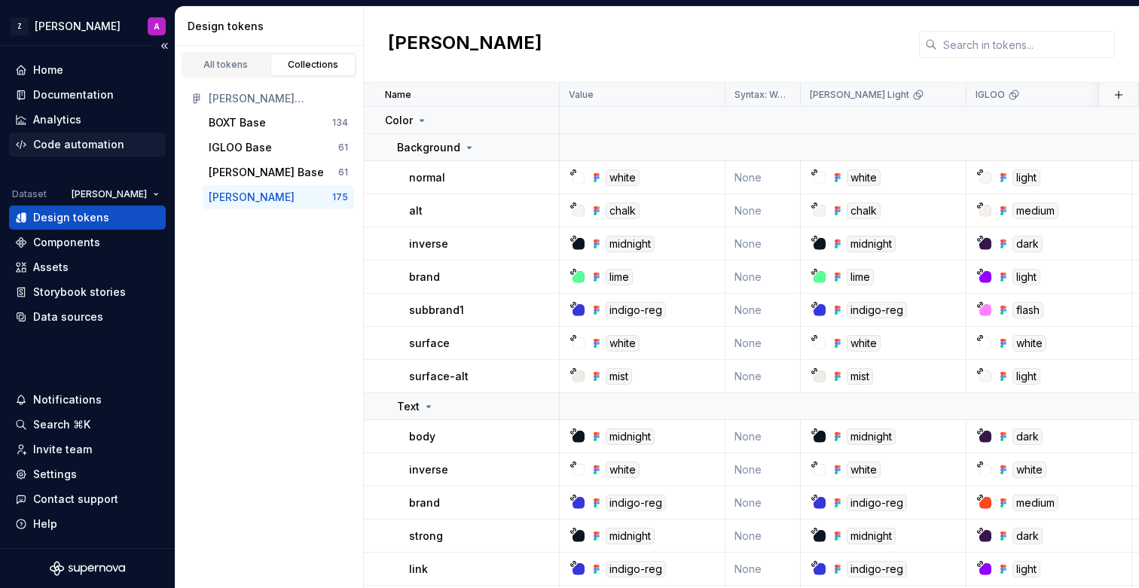
click at [77, 148] on div "Code automation" at bounding box center [78, 144] width 91 height 15
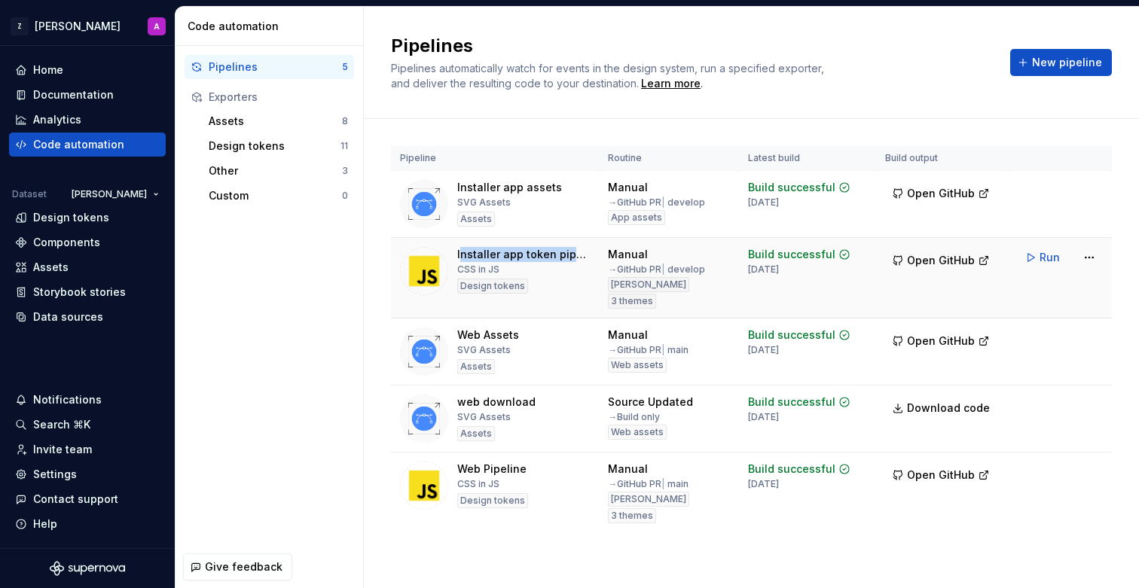
drag, startPoint x: 462, startPoint y: 252, endPoint x: 569, endPoint y: 254, distance: 107.0
click at [569, 254] on div "Installer app token pipeline" at bounding box center [523, 254] width 133 height 15
click at [562, 251] on div "Installer app token pipeline" at bounding box center [523, 254] width 133 height 15
drag, startPoint x: 464, startPoint y: 254, endPoint x: 566, endPoint y: 254, distance: 102.4
click at [566, 254] on div "Installer app token pipeline" at bounding box center [523, 254] width 133 height 15
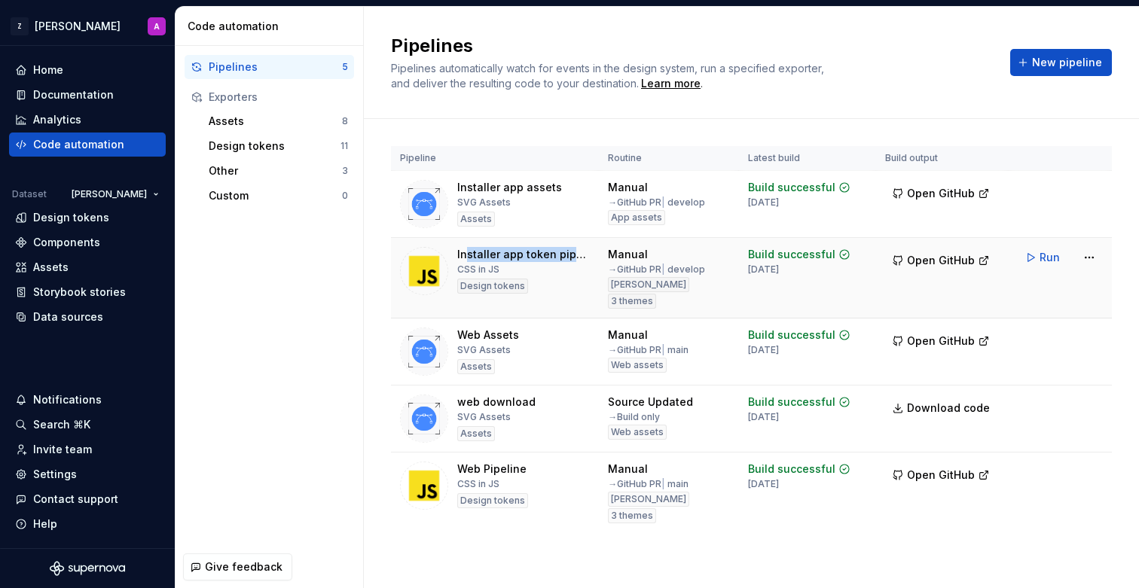
click at [571, 253] on div "Installer app token pipeline" at bounding box center [523, 254] width 133 height 15
click at [88, 218] on div "Design tokens" at bounding box center [71, 217] width 76 height 15
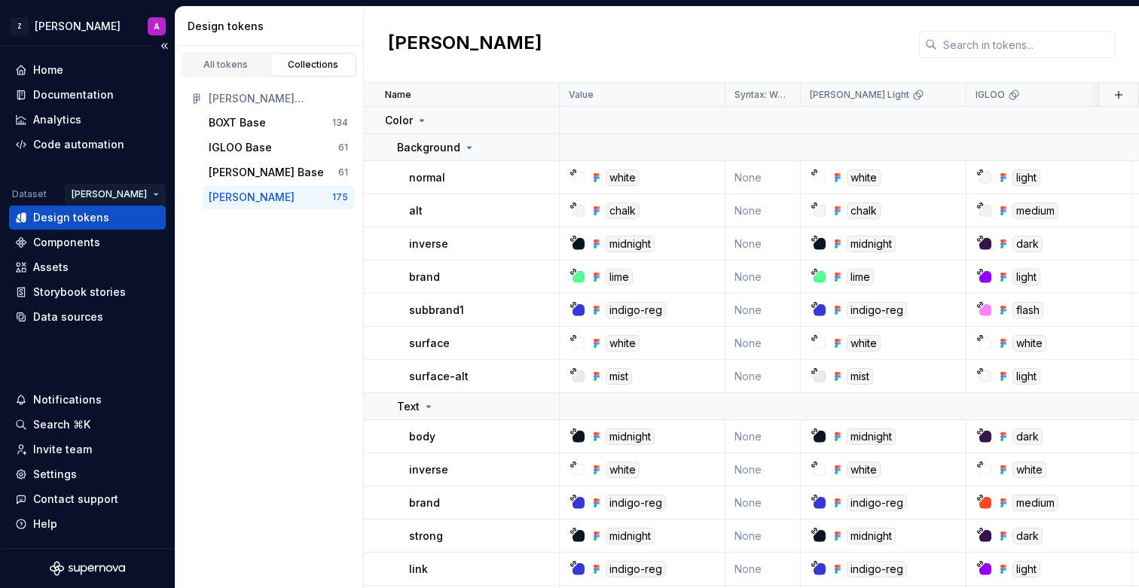
click at [142, 197] on html "Z [PERSON_NAME] A Home Documentation Analytics Code automation Dataset [PERSON_…" at bounding box center [569, 294] width 1139 height 588
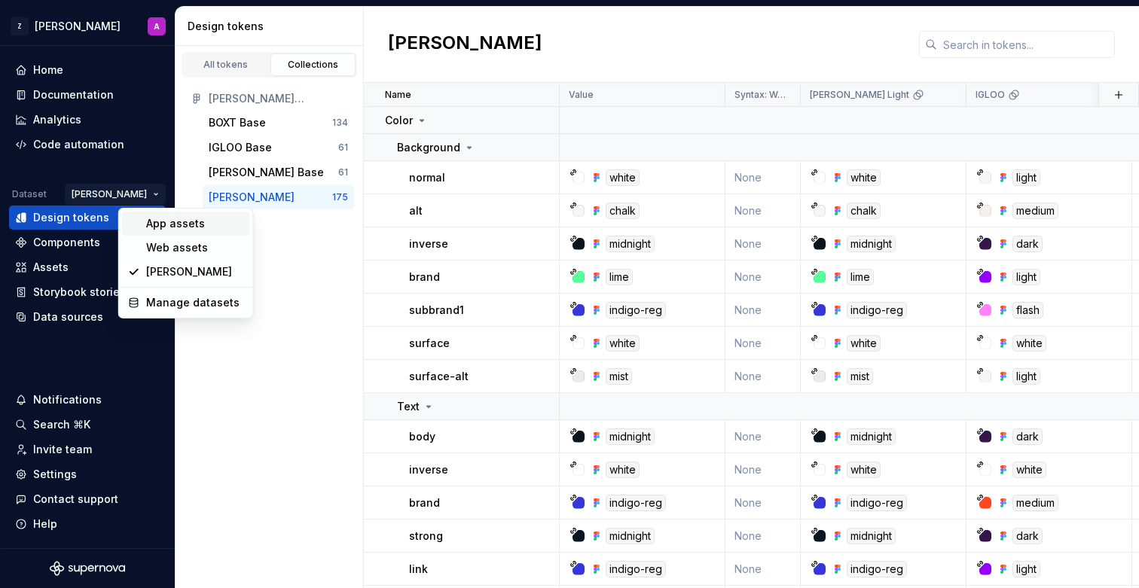
click at [164, 219] on div "App assets" at bounding box center [195, 223] width 98 height 15
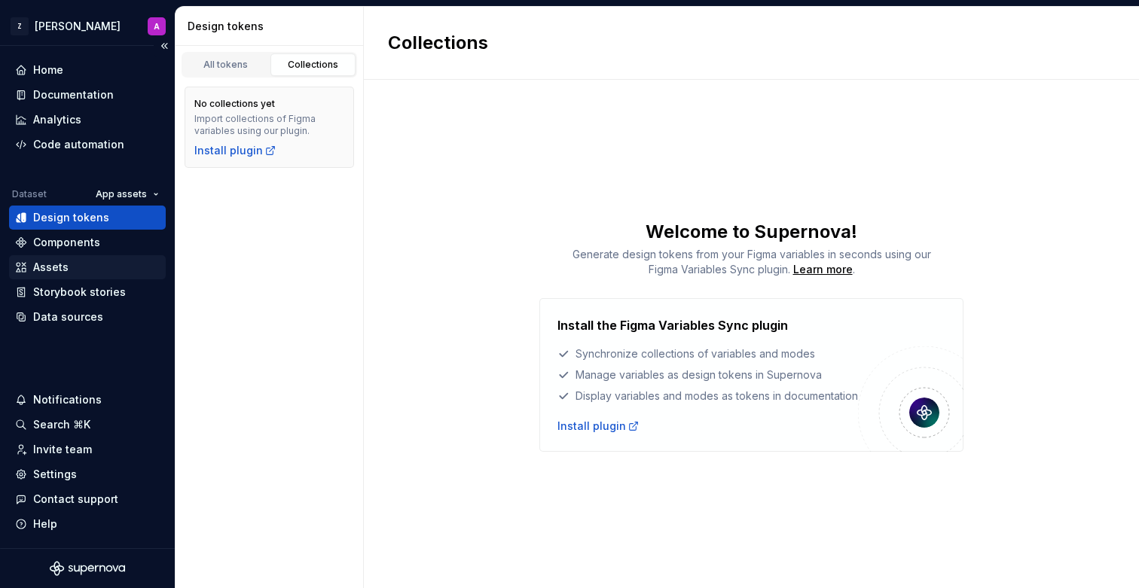
click at [89, 272] on div "Assets" at bounding box center [87, 267] width 145 height 15
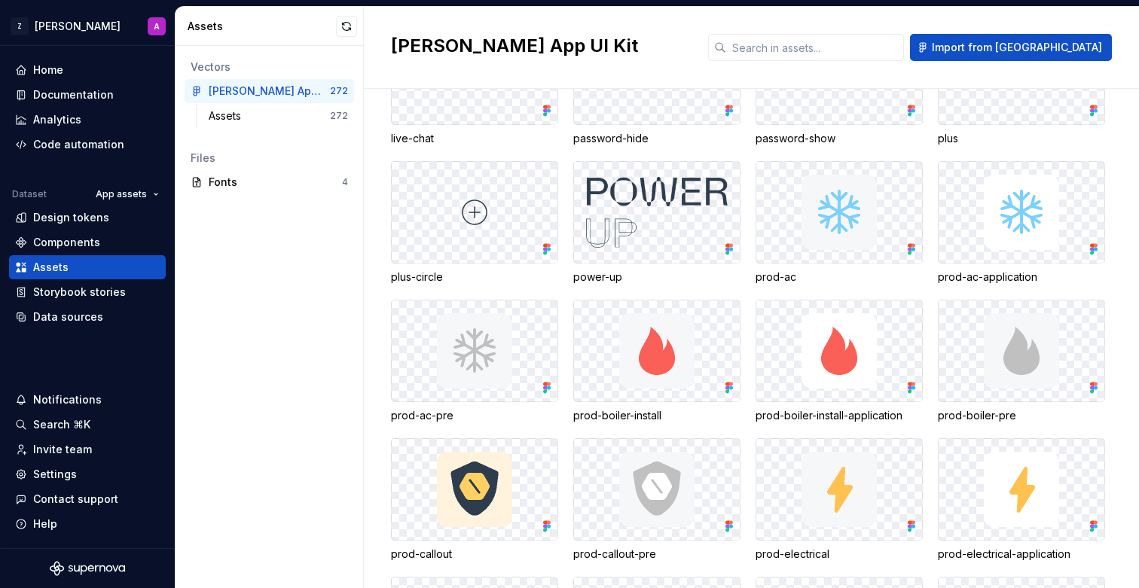
scroll to position [2069, 0]
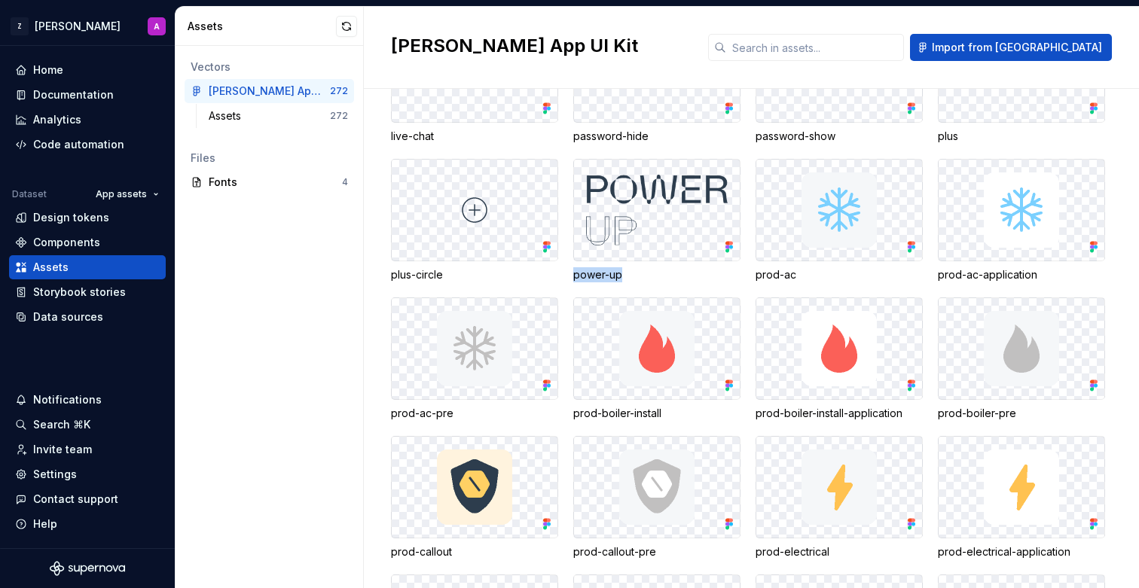
drag, startPoint x: 570, startPoint y: 272, endPoint x: 636, endPoint y: 279, distance: 65.9
click at [636, 279] on div "returns arrival arrival-fill arrow-left arrow-right availability availability-b…" at bounding box center [765, 428] width 748 height 4697
drag, startPoint x: 758, startPoint y: 278, endPoint x: 816, endPoint y: 281, distance: 58.8
click at [816, 281] on div "prod-ac" at bounding box center [838, 274] width 167 height 15
drag, startPoint x: 578, startPoint y: 414, endPoint x: 702, endPoint y: 415, distance: 124.3
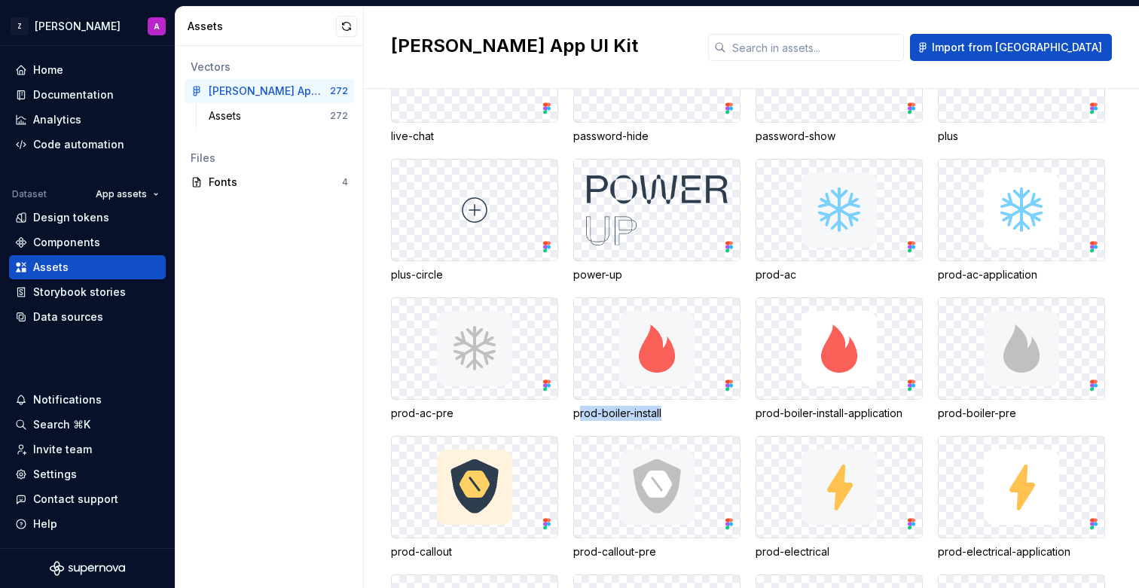
click at [688, 416] on div "prod-boiler-install" at bounding box center [656, 413] width 167 height 15
click at [702, 415] on div "prod-boiler-install" at bounding box center [656, 413] width 167 height 15
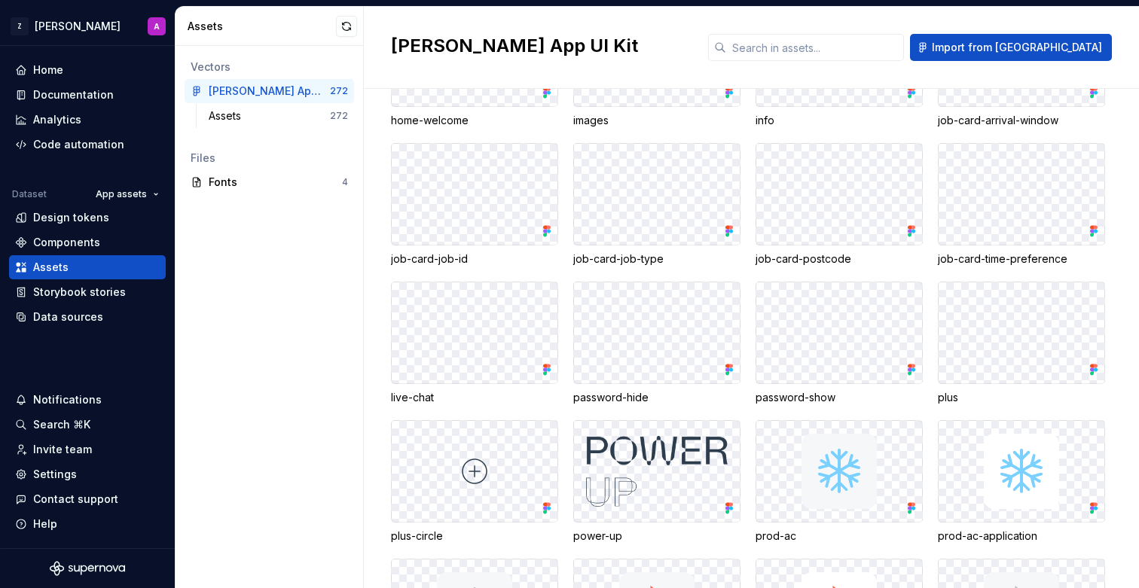
scroll to position [1804, 0]
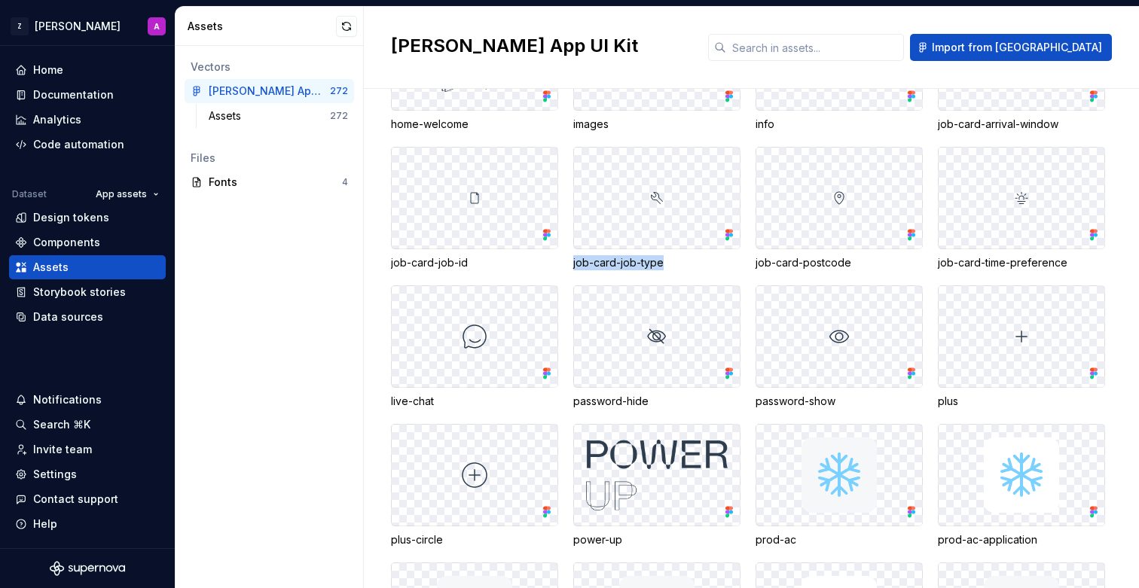
drag, startPoint x: 569, startPoint y: 264, endPoint x: 713, endPoint y: 270, distance: 144.0
click at [627, 269] on div "job-card-job-type" at bounding box center [656, 262] width 167 height 15
drag, startPoint x: 572, startPoint y: 265, endPoint x: 738, endPoint y: 271, distance: 165.8
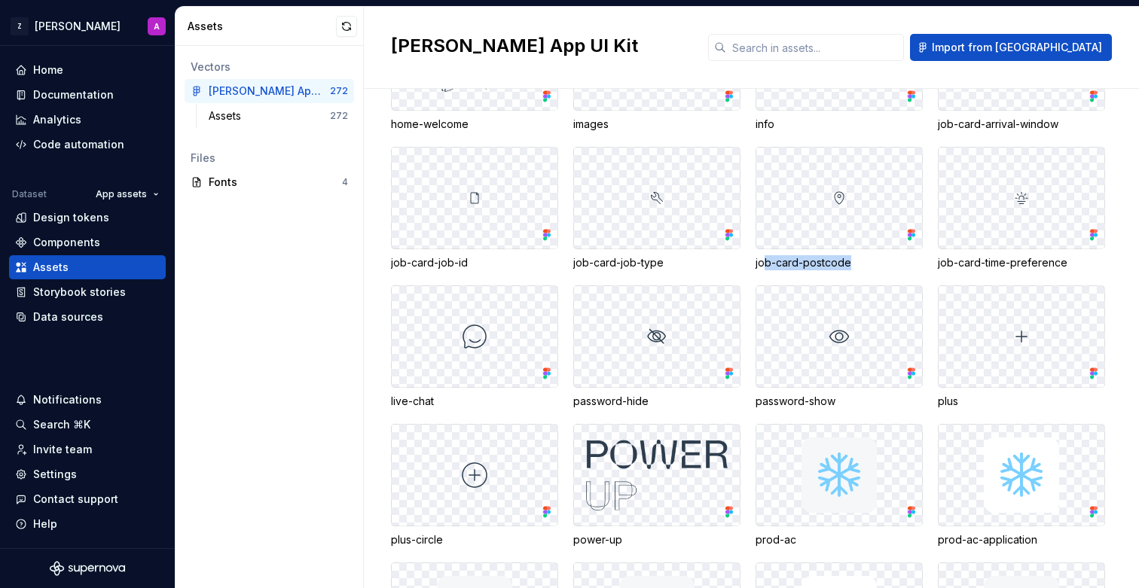
drag, startPoint x: 762, startPoint y: 265, endPoint x: 859, endPoint y: 265, distance: 97.2
click at [859, 265] on div "job-card-postcode" at bounding box center [838, 262] width 167 height 15
click at [867, 264] on div "job-card-postcode" at bounding box center [838, 262] width 167 height 15
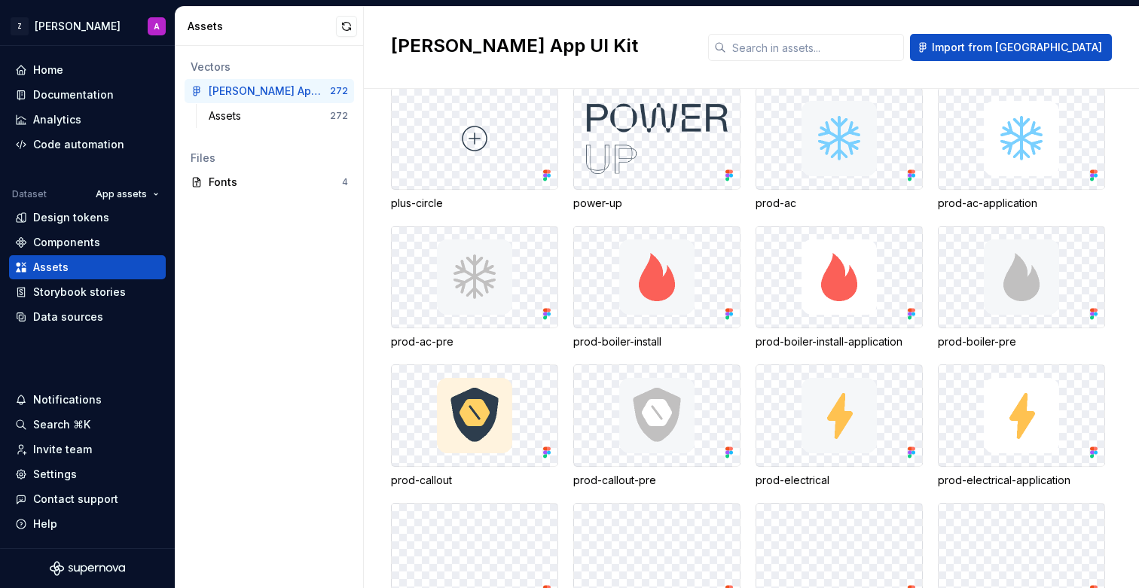
scroll to position [2153, 0]
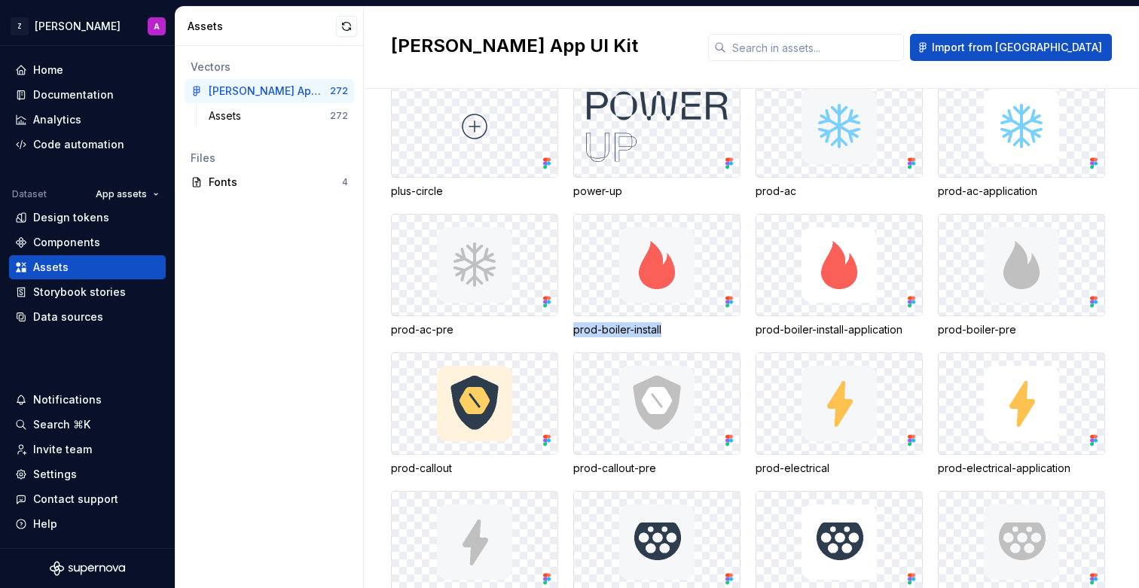
drag, startPoint x: 575, startPoint y: 331, endPoint x: 673, endPoint y: 330, distance: 97.9
click at [673, 330] on div "prod-boiler-install" at bounding box center [656, 329] width 167 height 15
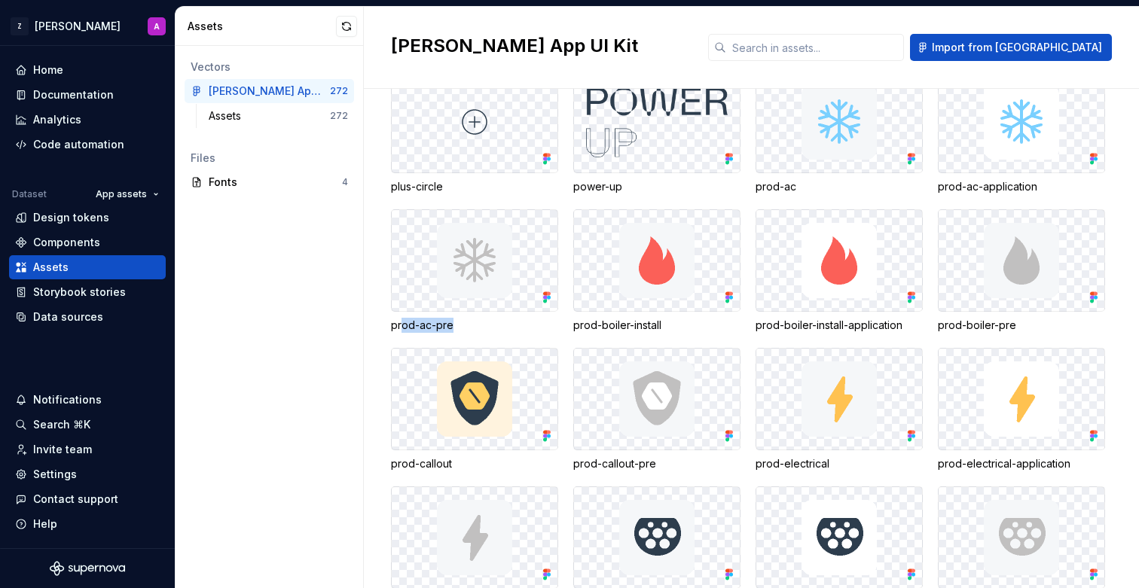
drag, startPoint x: 402, startPoint y: 322, endPoint x: 482, endPoint y: 328, distance: 80.0
click at [482, 328] on div "prod-ac-pre" at bounding box center [474, 325] width 167 height 15
click at [468, 330] on div "prod-ac-pre" at bounding box center [474, 325] width 167 height 15
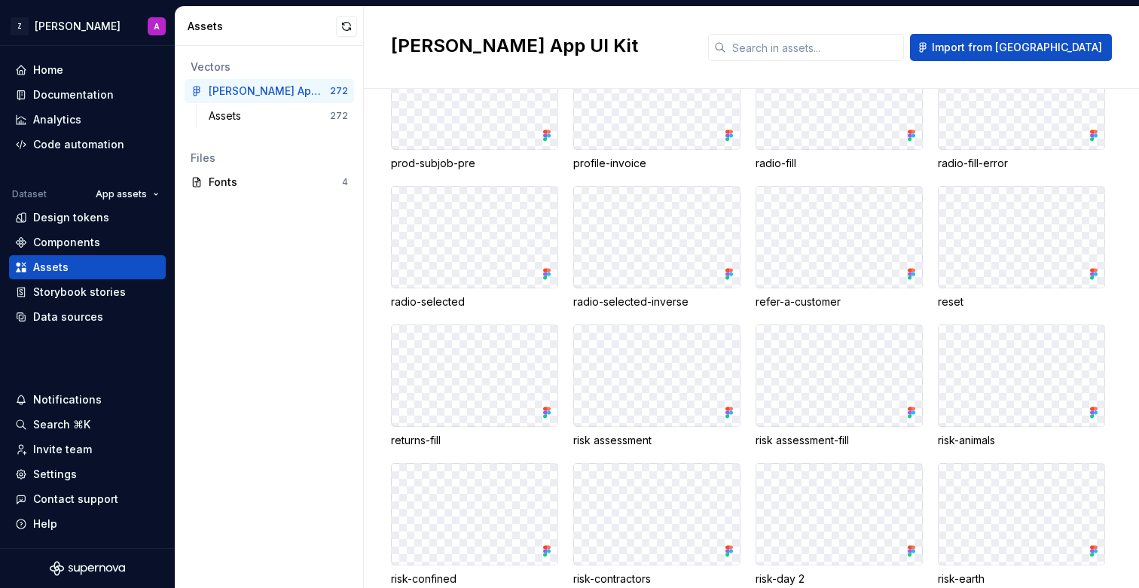
scroll to position [3423, 0]
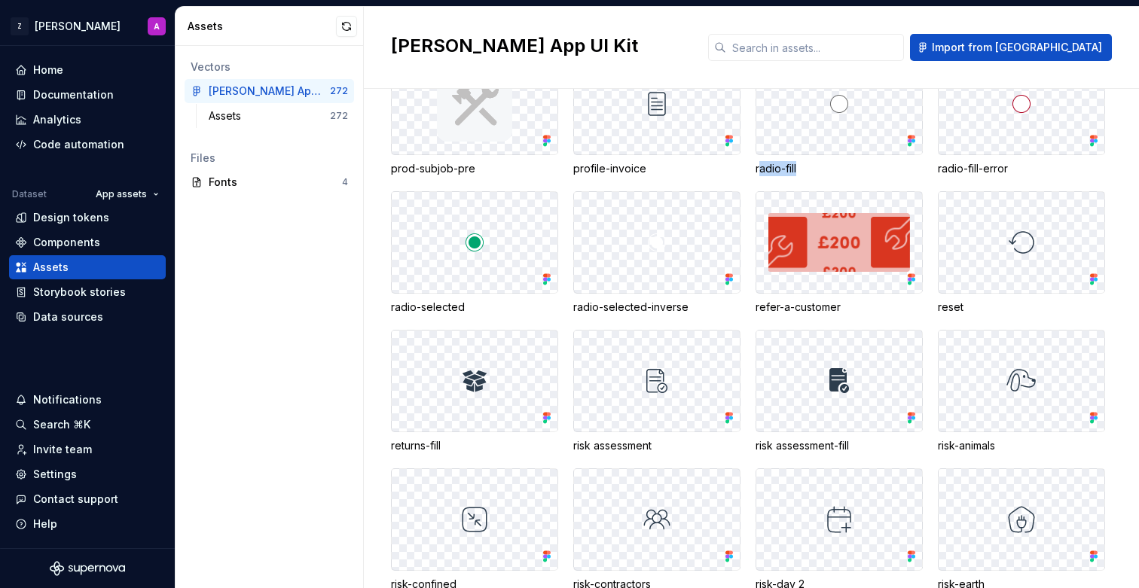
drag, startPoint x: 760, startPoint y: 171, endPoint x: 813, endPoint y: 171, distance: 52.7
click at [813, 171] on div "radio-fill" at bounding box center [838, 168] width 167 height 15
drag, startPoint x: 446, startPoint y: 308, endPoint x: 456, endPoint y: 308, distance: 9.8
click at [456, 308] on div "radio-selected" at bounding box center [474, 307] width 167 height 15
click at [629, 307] on div "radio-selected-inverse" at bounding box center [656, 307] width 167 height 15
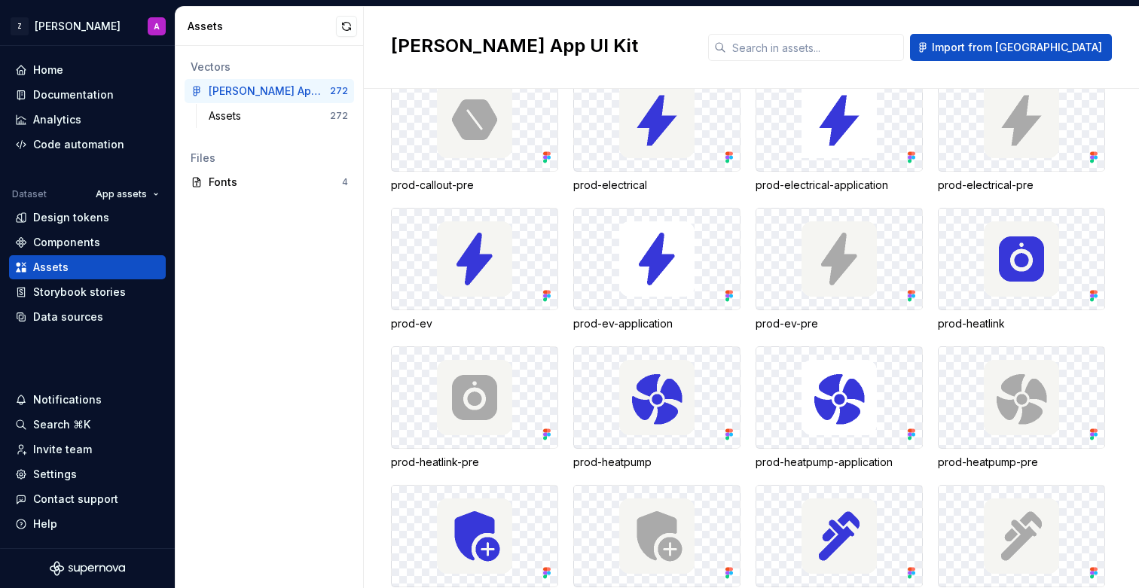
scroll to position [7205, 0]
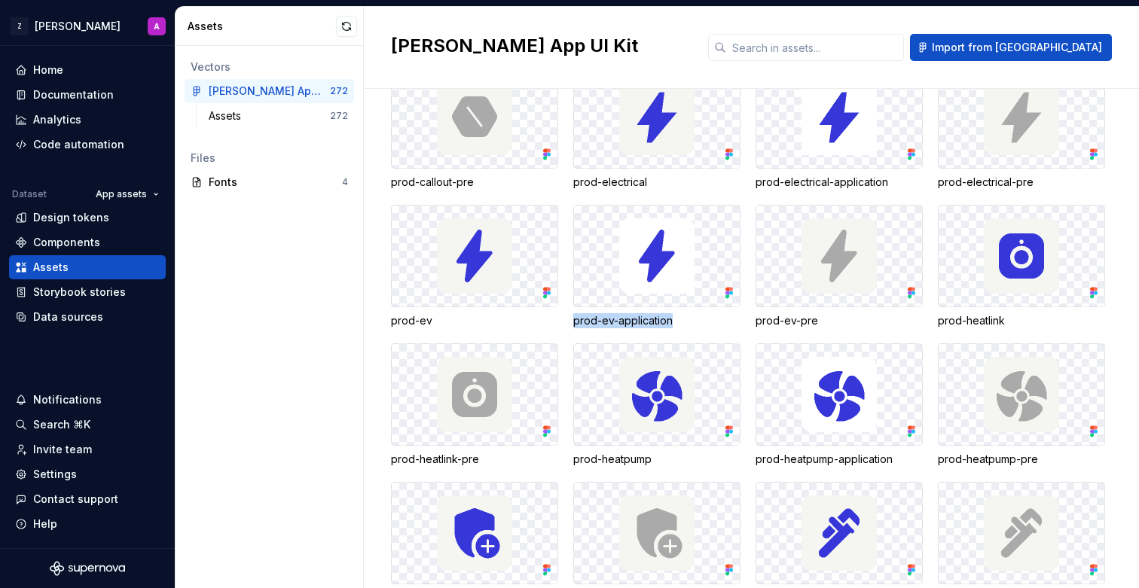
drag, startPoint x: 574, startPoint y: 322, endPoint x: 685, endPoint y: 325, distance: 110.8
click at [685, 325] on div "prod-ev-application" at bounding box center [656, 320] width 167 height 15
click at [667, 324] on div "prod-ev-application" at bounding box center [656, 320] width 167 height 15
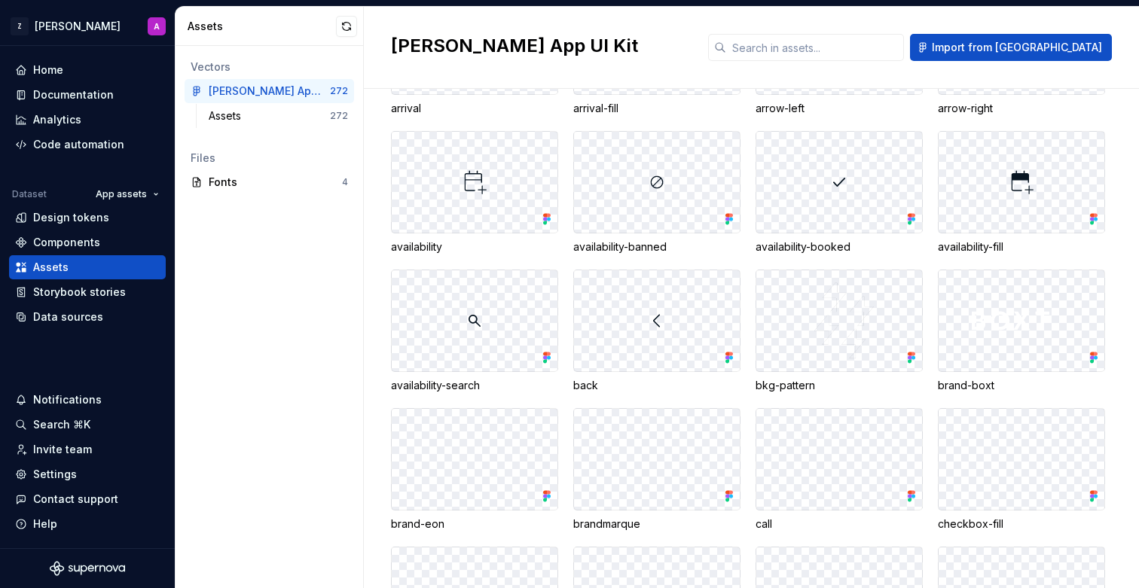
scroll to position [4895, 0]
click at [103, 142] on div "Code automation" at bounding box center [78, 144] width 91 height 15
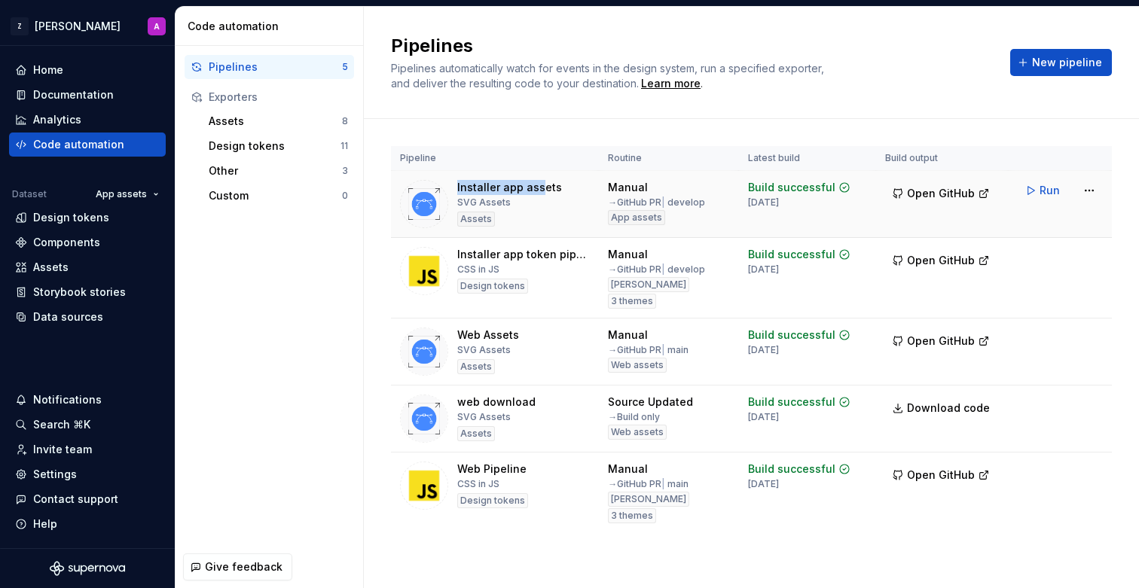
drag, startPoint x: 458, startPoint y: 186, endPoint x: 539, endPoint y: 187, distance: 80.6
click at [539, 187] on div "Installer app assets" at bounding box center [509, 187] width 105 height 15
click at [546, 188] on div "Installer app assets" at bounding box center [509, 187] width 105 height 15
click at [75, 265] on div "Assets" at bounding box center [87, 267] width 145 height 15
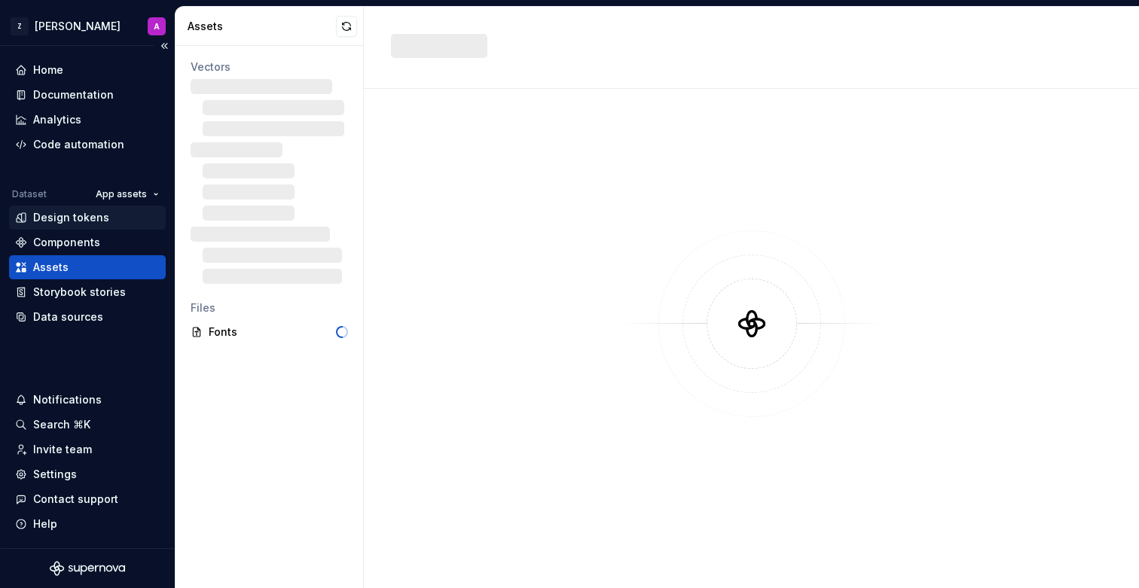
click at [93, 212] on div "Design tokens" at bounding box center [71, 217] width 76 height 15
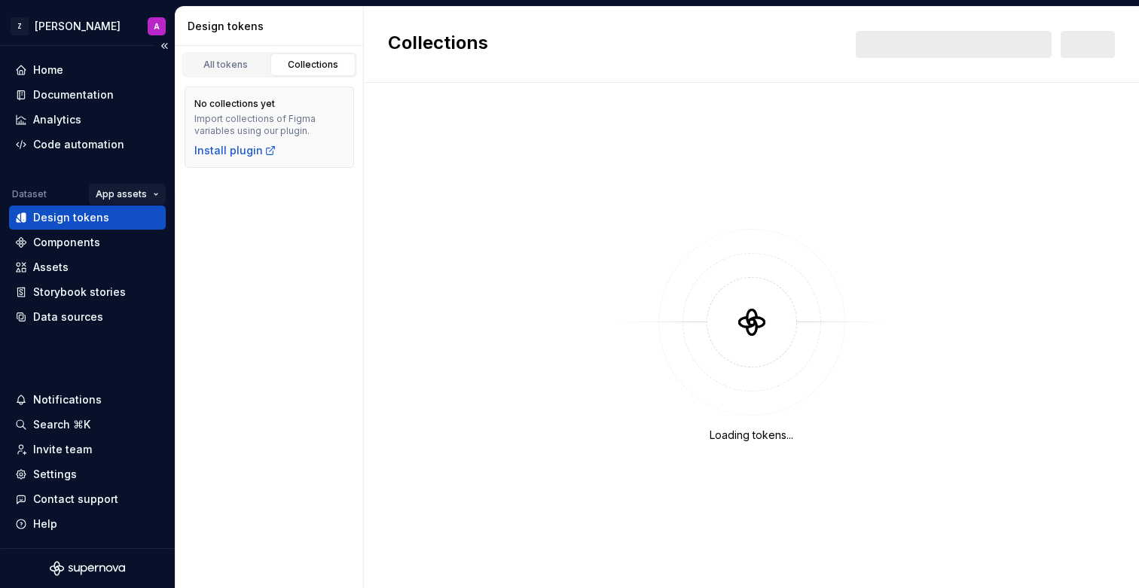
click at [124, 197] on html "Z [PERSON_NAME] A Home Documentation Analytics Code automation Dataset App asse…" at bounding box center [569, 294] width 1139 height 588
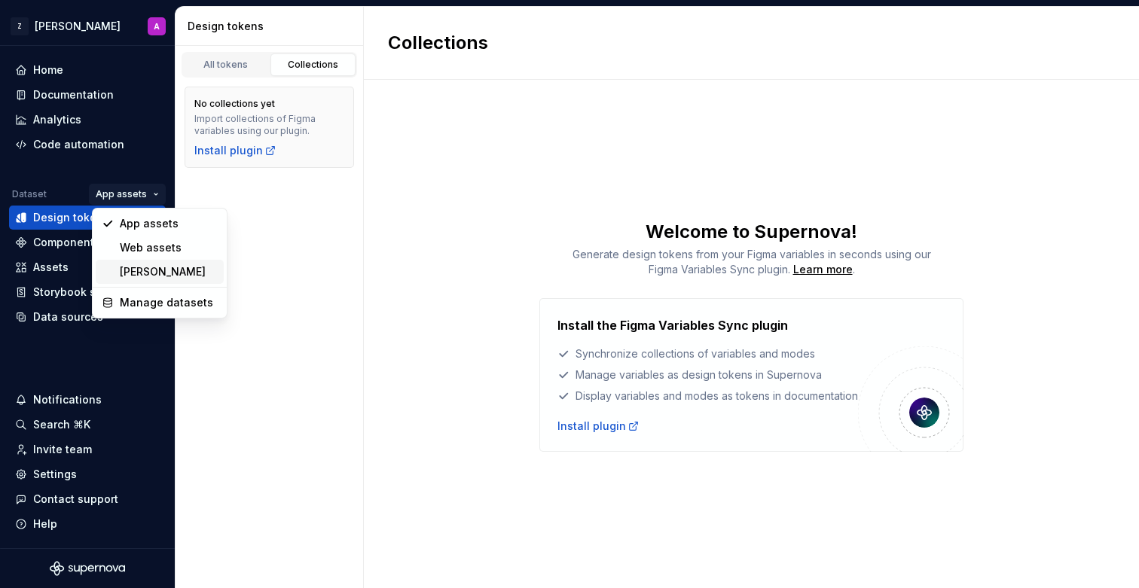
click at [136, 264] on div "[PERSON_NAME]" at bounding box center [160, 272] width 128 height 24
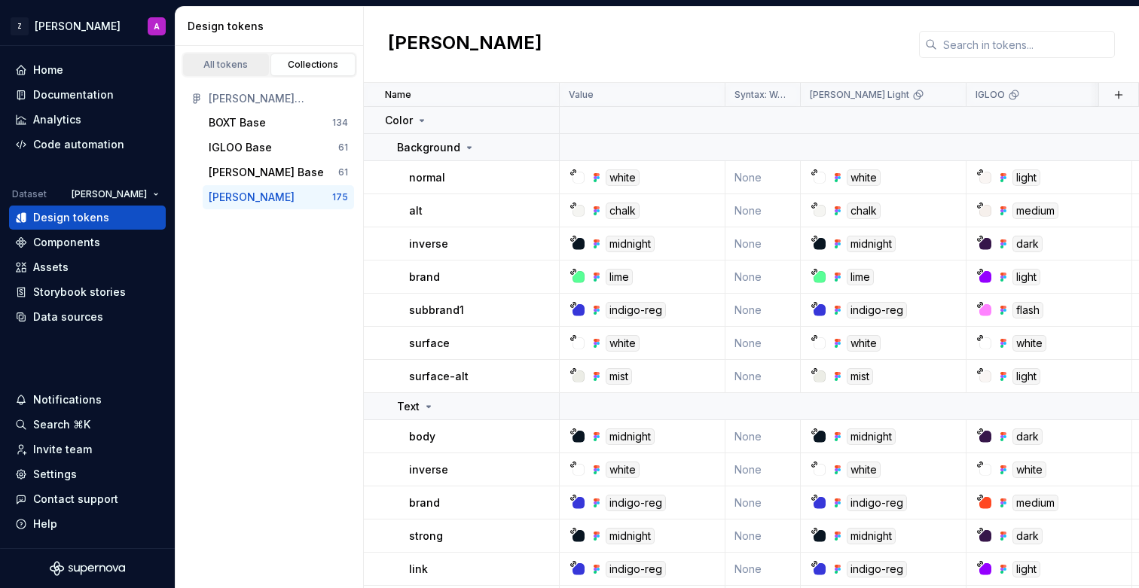
click at [231, 60] on div "All tokens" at bounding box center [225, 65] width 75 height 12
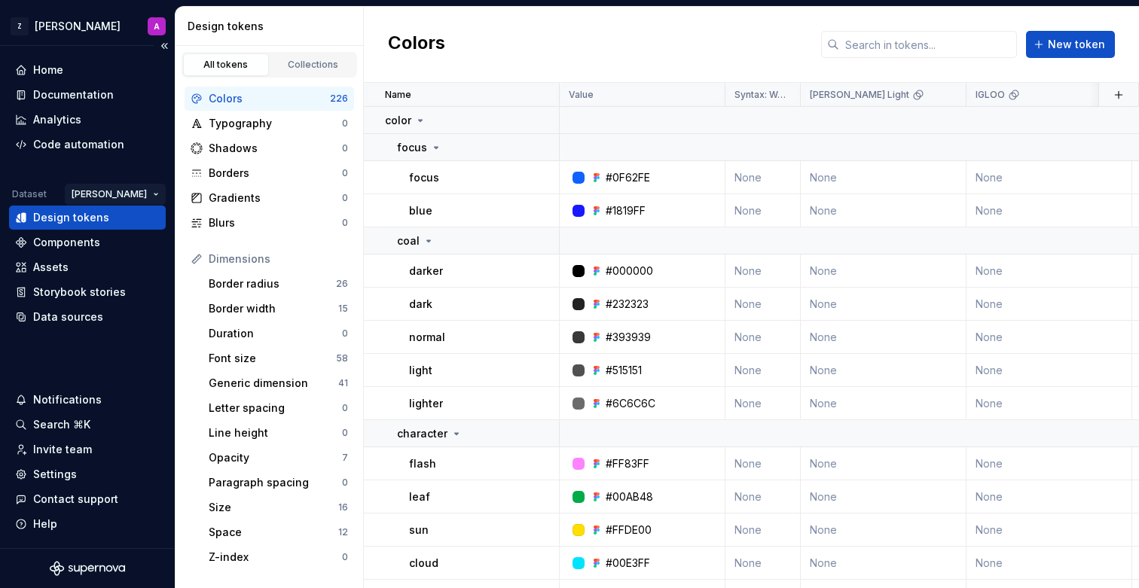
click at [134, 190] on html "Z [PERSON_NAME] A Home Documentation Analytics Code automation Dataset [PERSON_…" at bounding box center [569, 294] width 1139 height 588
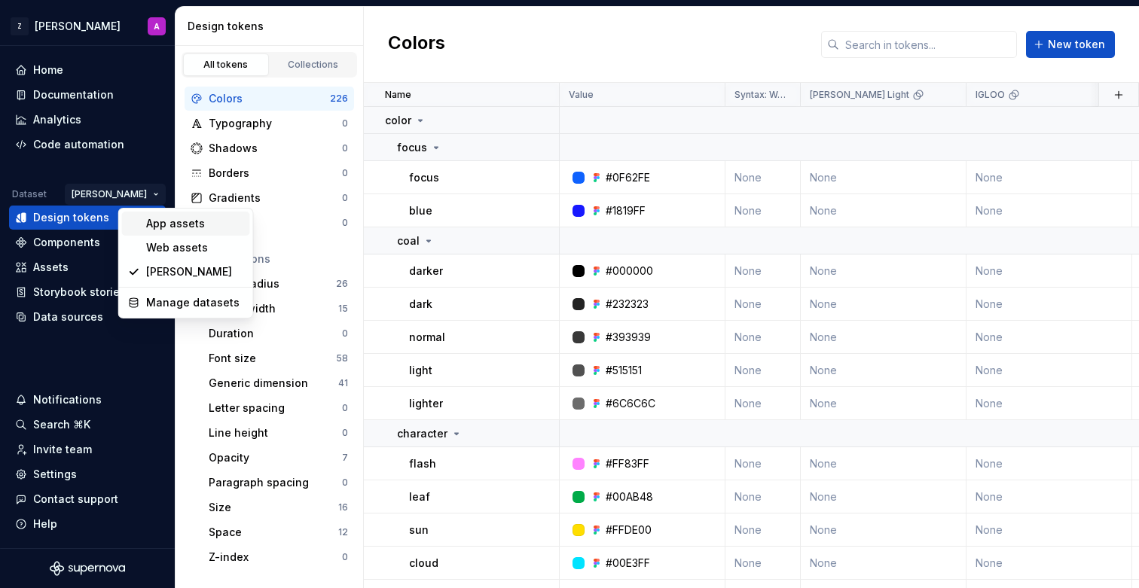
click at [159, 224] on div "App assets" at bounding box center [195, 223] width 98 height 15
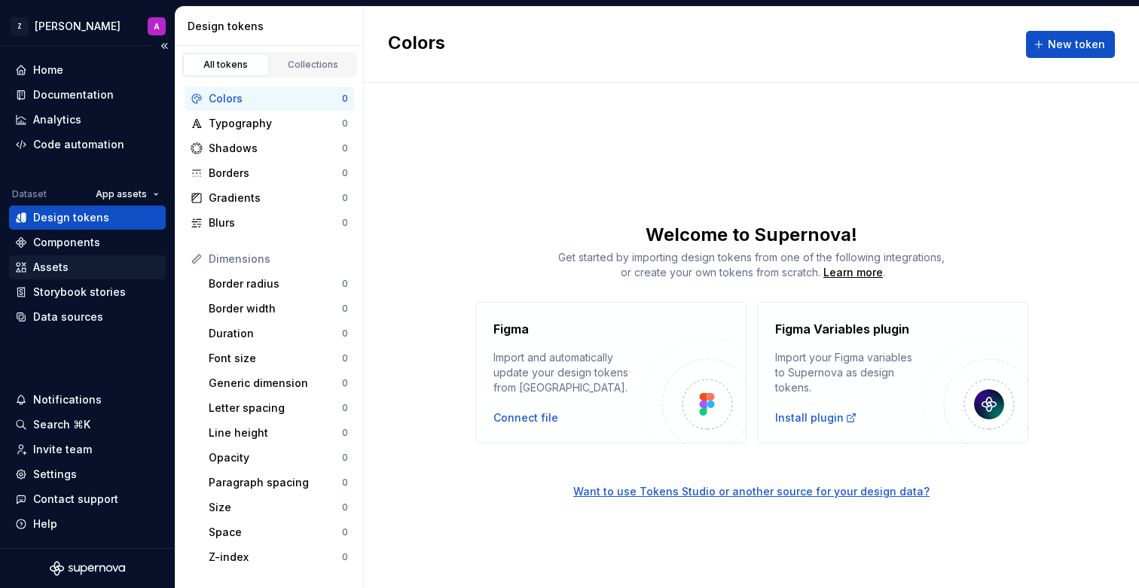
click at [88, 263] on div "Assets" at bounding box center [87, 267] width 145 height 15
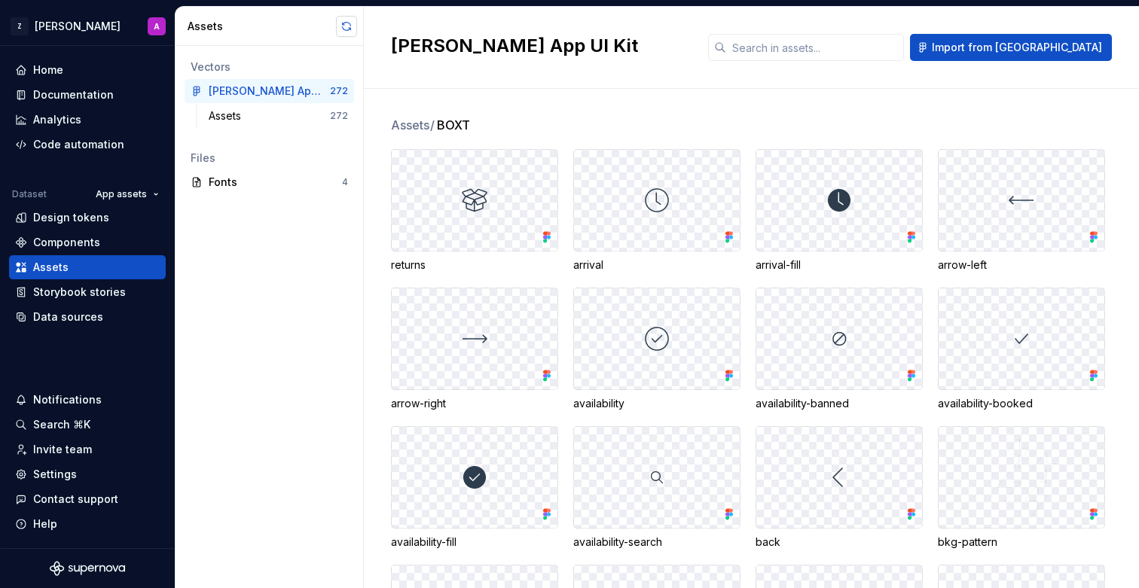
click at [346, 27] on button "button" at bounding box center [346, 26] width 21 height 21
click at [70, 137] on div "Code automation" at bounding box center [78, 144] width 91 height 15
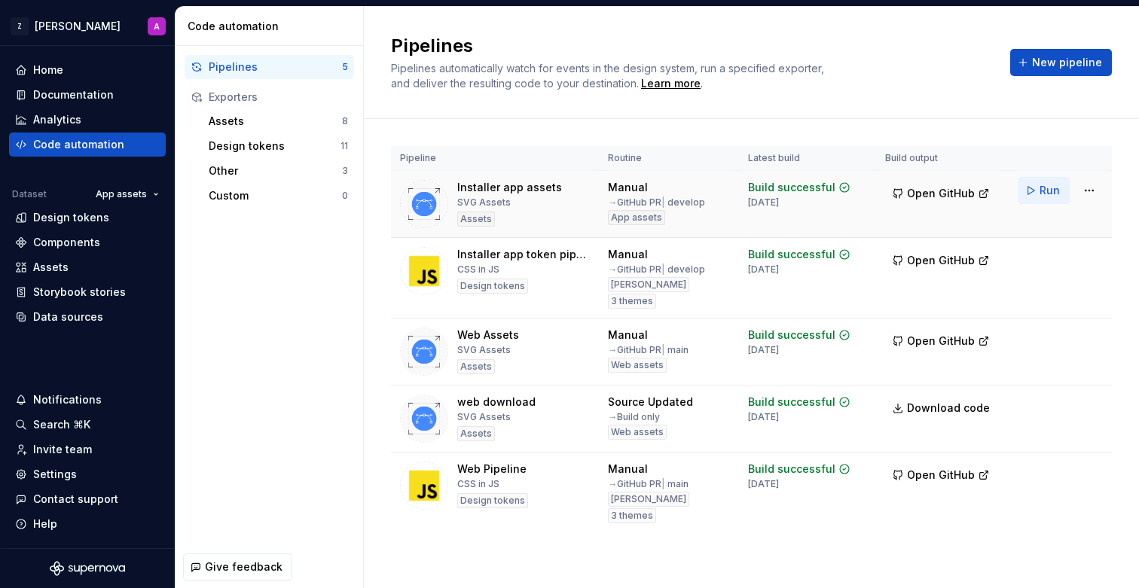
click at [1035, 191] on button "Run" at bounding box center [1044, 190] width 52 height 27
click at [1047, 258] on span "Run" at bounding box center [1049, 257] width 20 height 15
